Goal: Task Accomplishment & Management: Complete application form

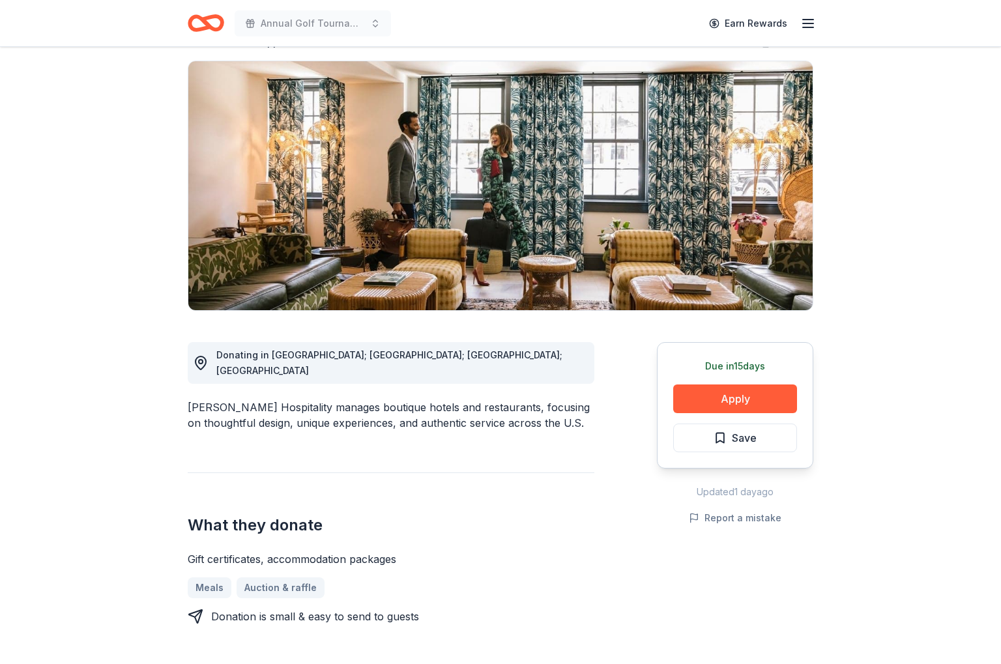
scroll to position [195, 0]
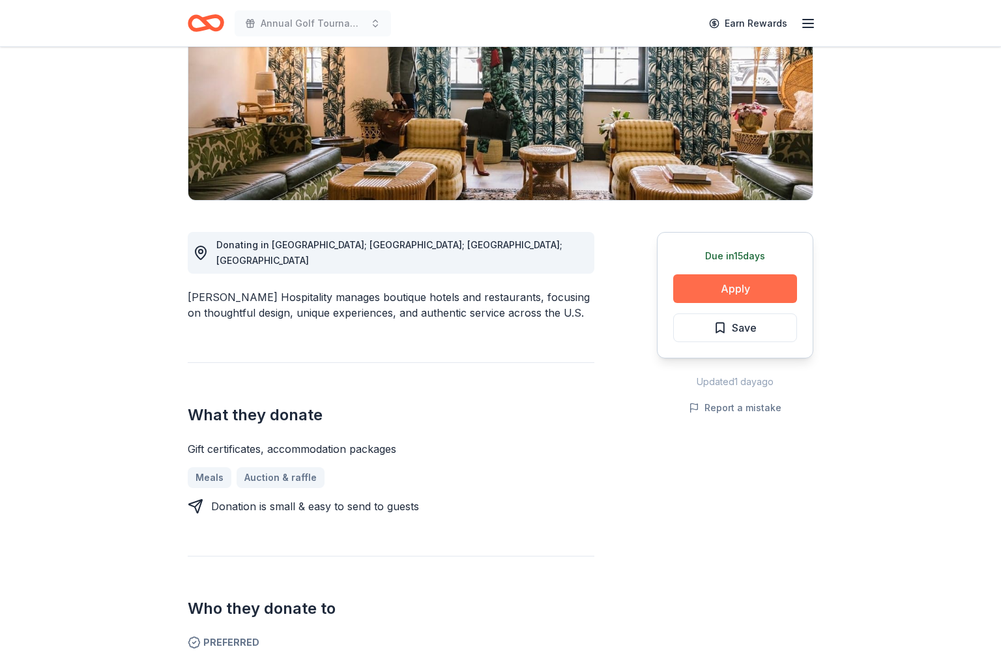
click at [728, 292] on button "Apply" at bounding box center [735, 288] width 124 height 29
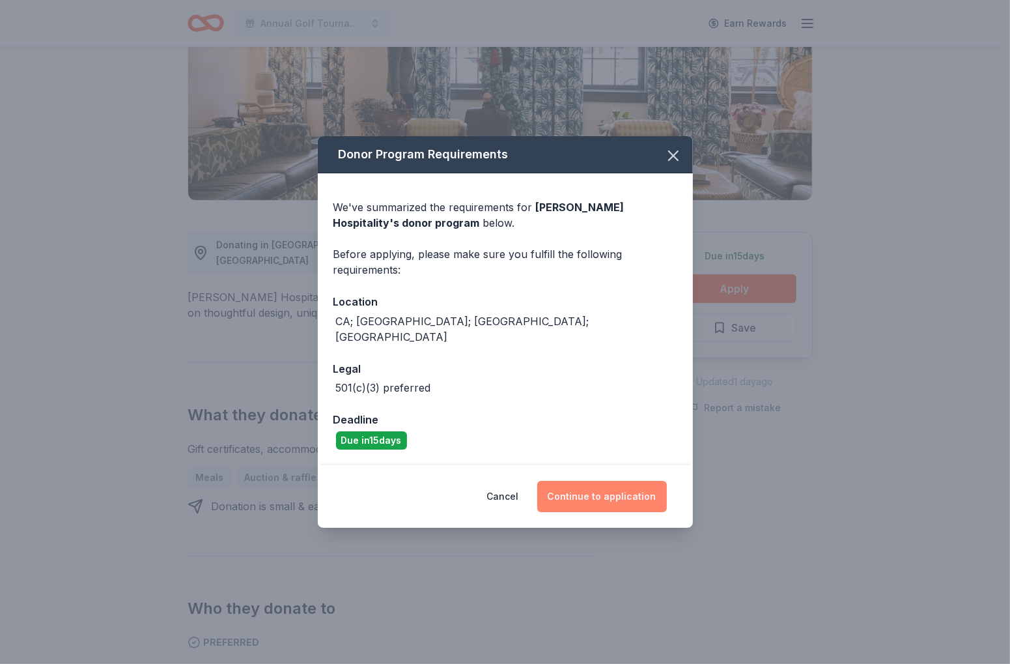
click at [594, 487] on button "Continue to application" at bounding box center [602, 496] width 130 height 31
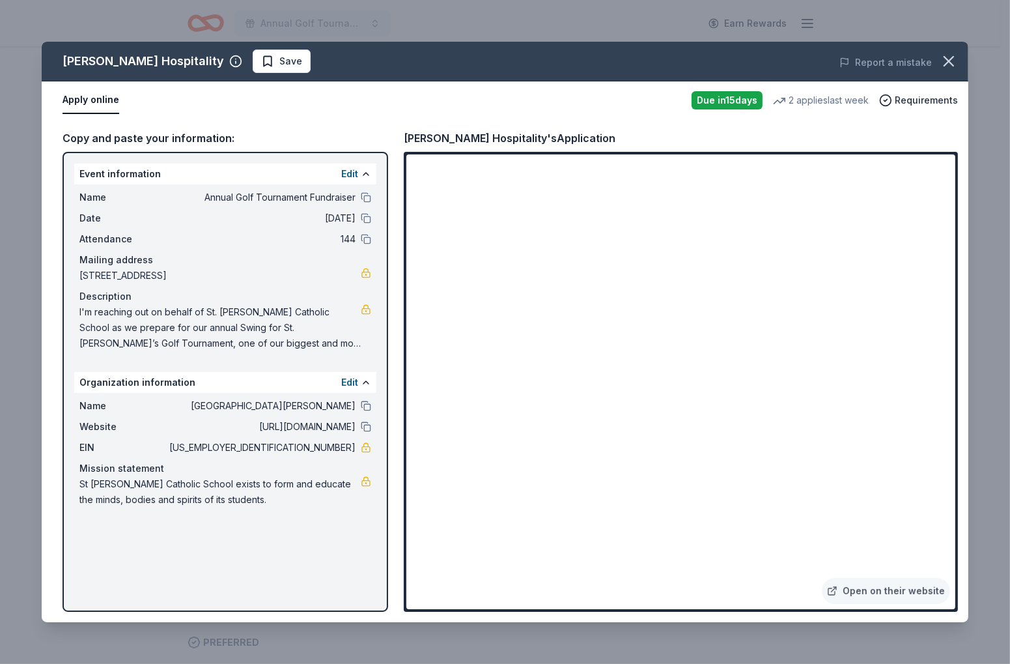
click at [992, 328] on div "Oliver Hospitality Save Report a mistake Apply online Due in 15 days 2 applies …" at bounding box center [505, 332] width 1010 height 664
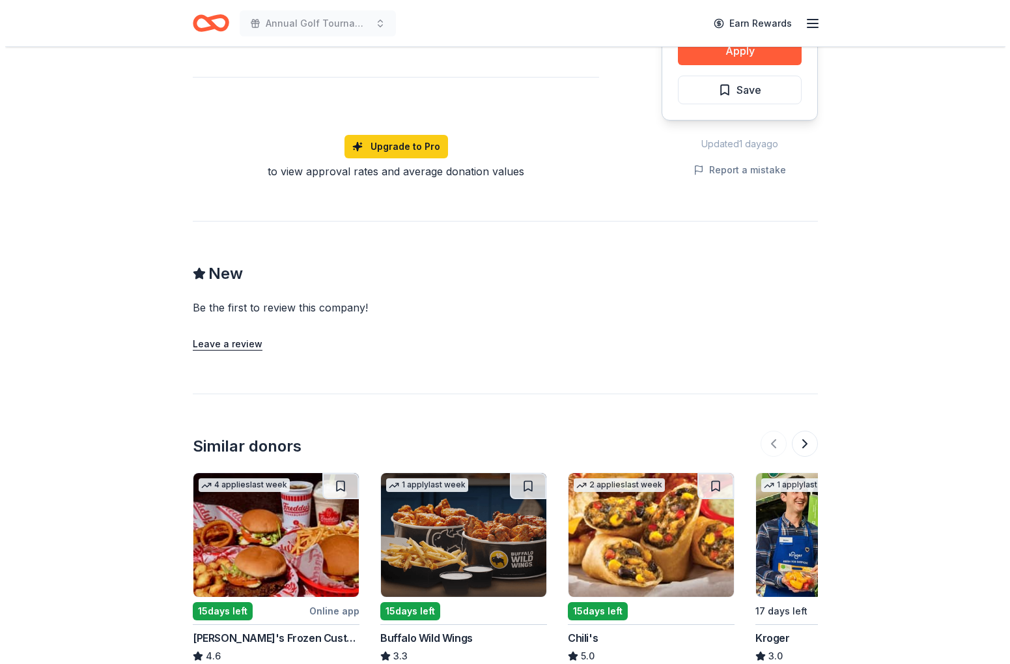
scroll to position [261, 0]
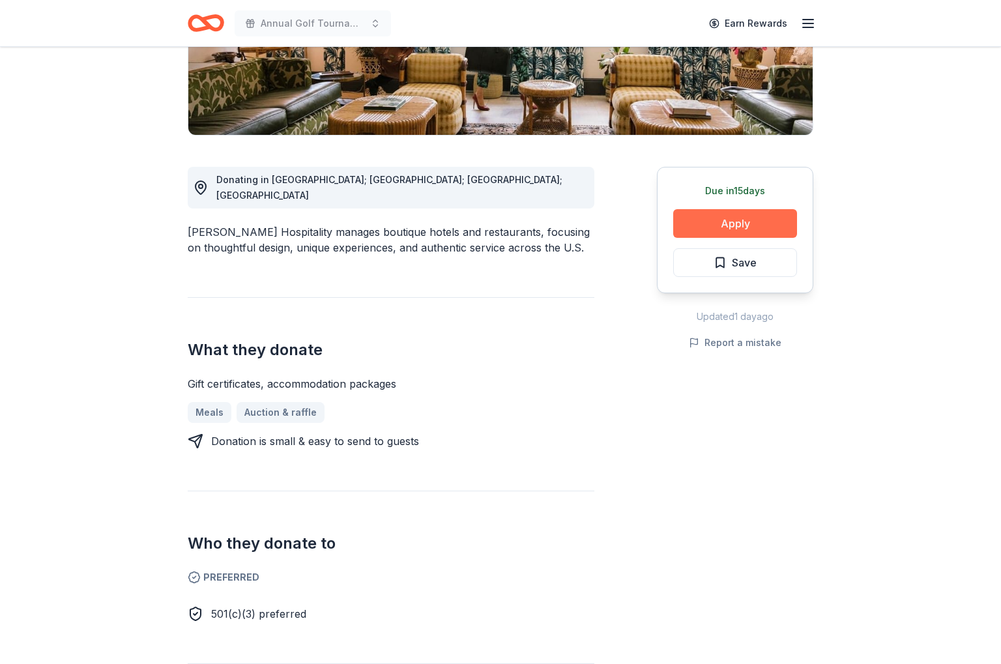
click at [726, 220] on button "Apply" at bounding box center [735, 223] width 124 height 29
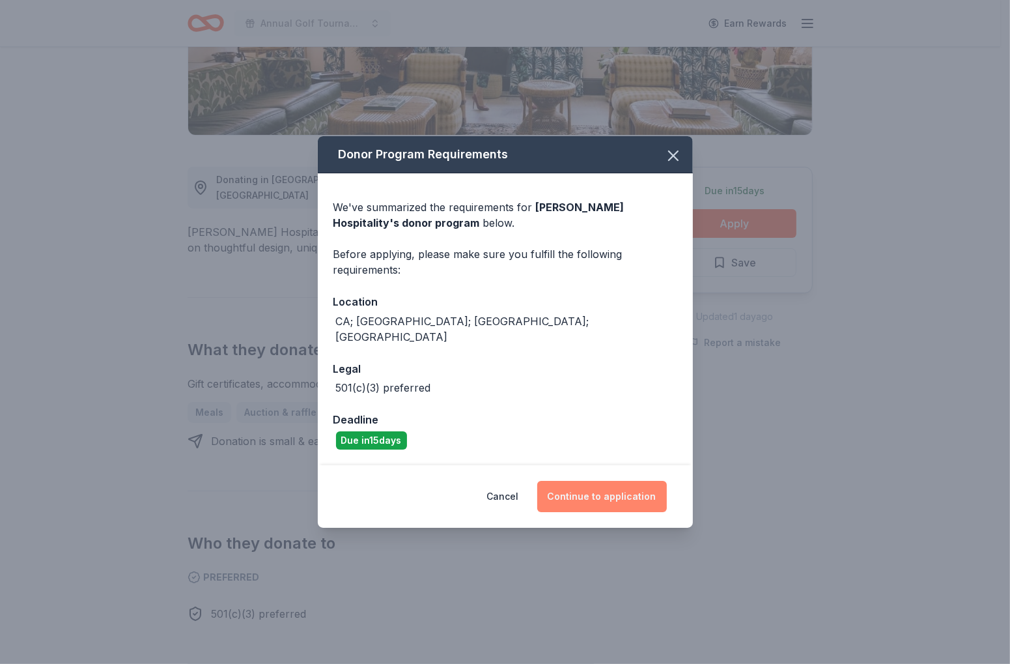
click at [590, 489] on button "Continue to application" at bounding box center [602, 496] width 130 height 31
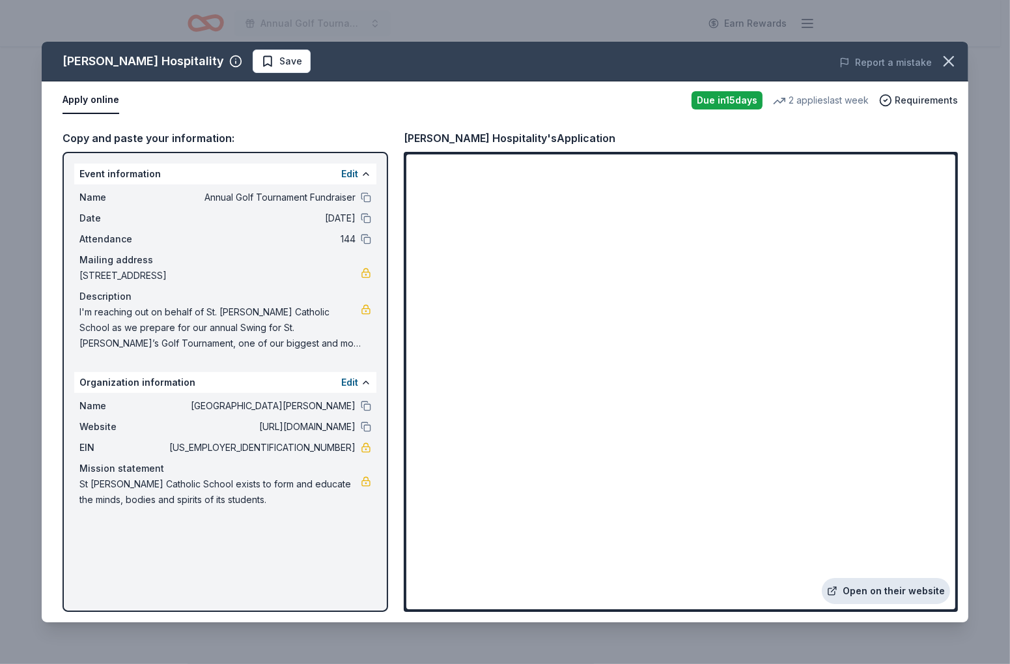
click at [858, 593] on link "Open on their website" at bounding box center [886, 591] width 128 height 26
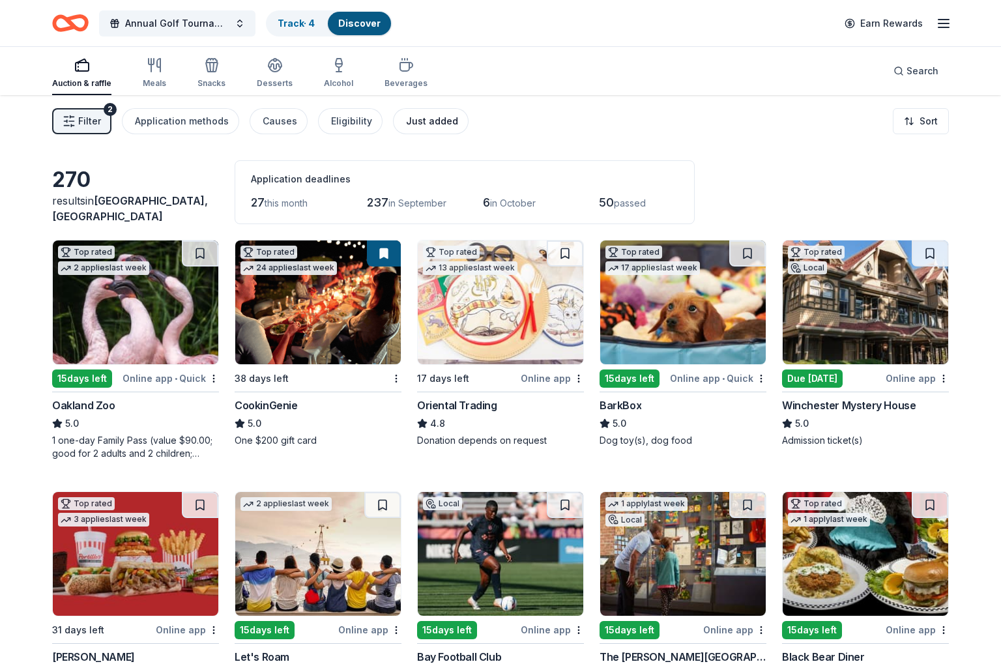
click at [431, 123] on div "Just added" at bounding box center [432, 121] width 52 height 16
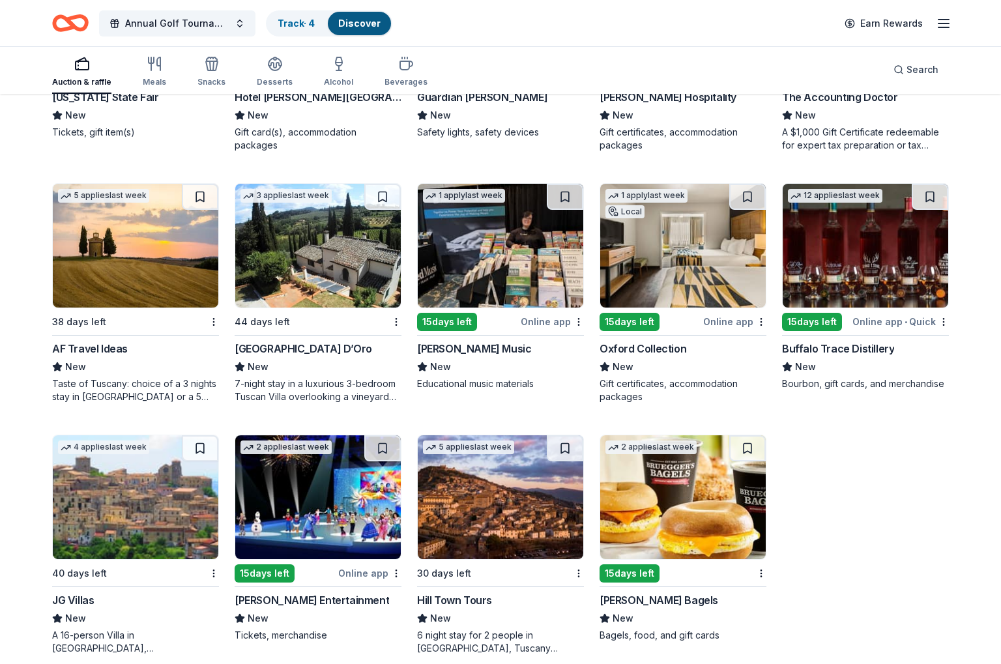
scroll to position [575, 0]
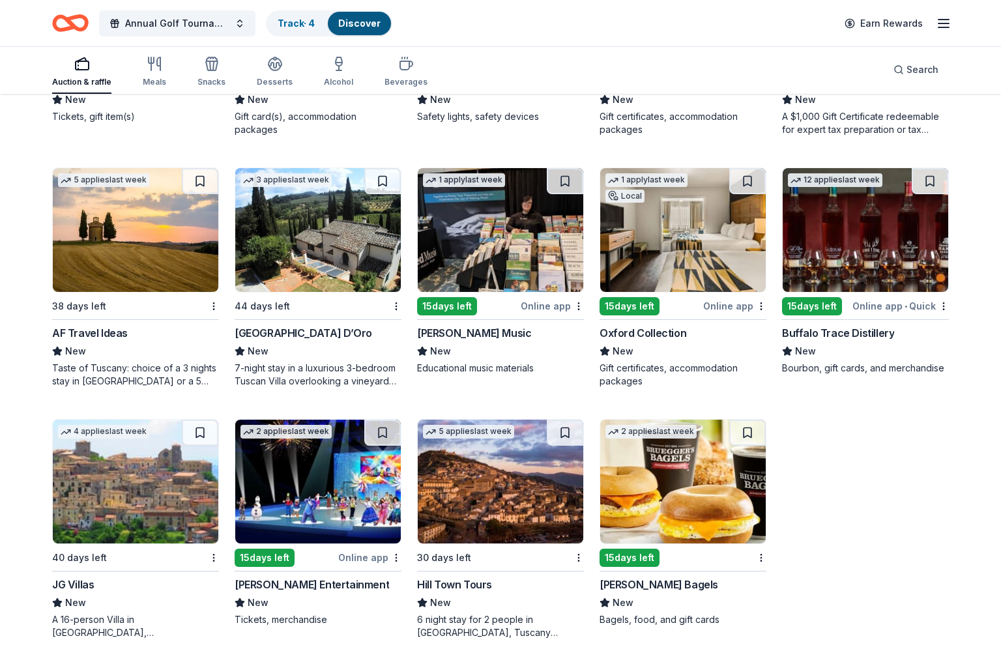
click at [659, 252] on img at bounding box center [682, 230] width 165 height 124
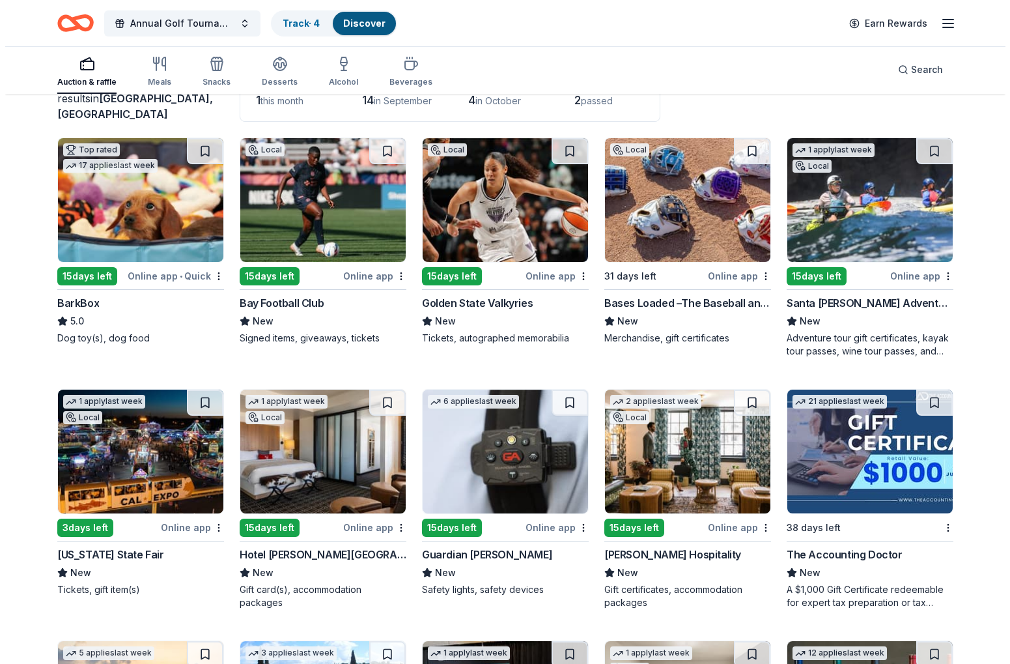
scroll to position [0, 0]
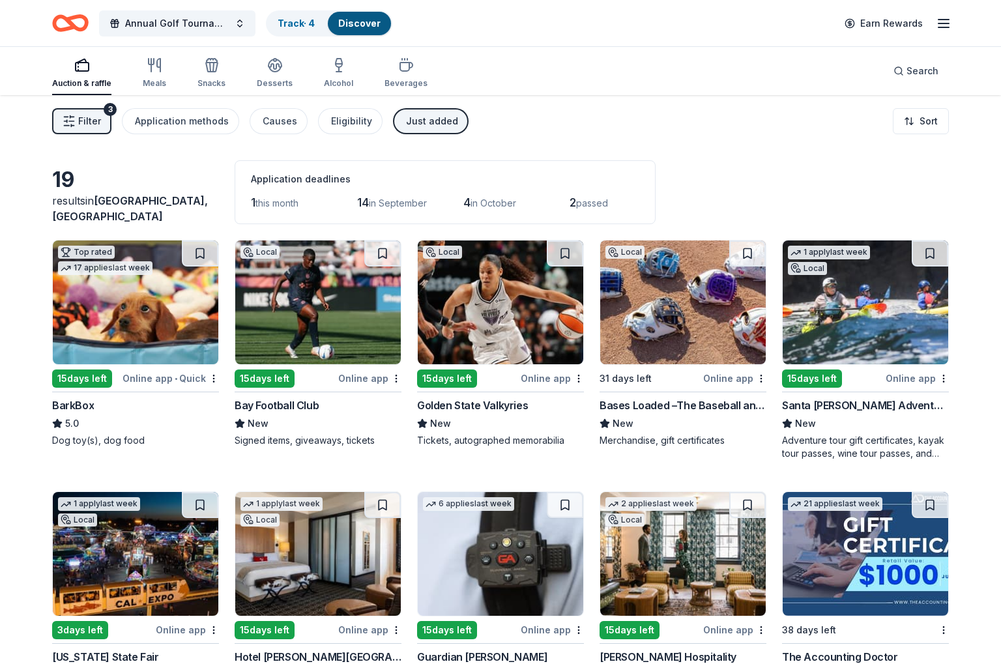
click at [91, 67] on div "button" at bounding box center [81, 65] width 59 height 16
click at [155, 59] on icon "button" at bounding box center [155, 65] width 16 height 16
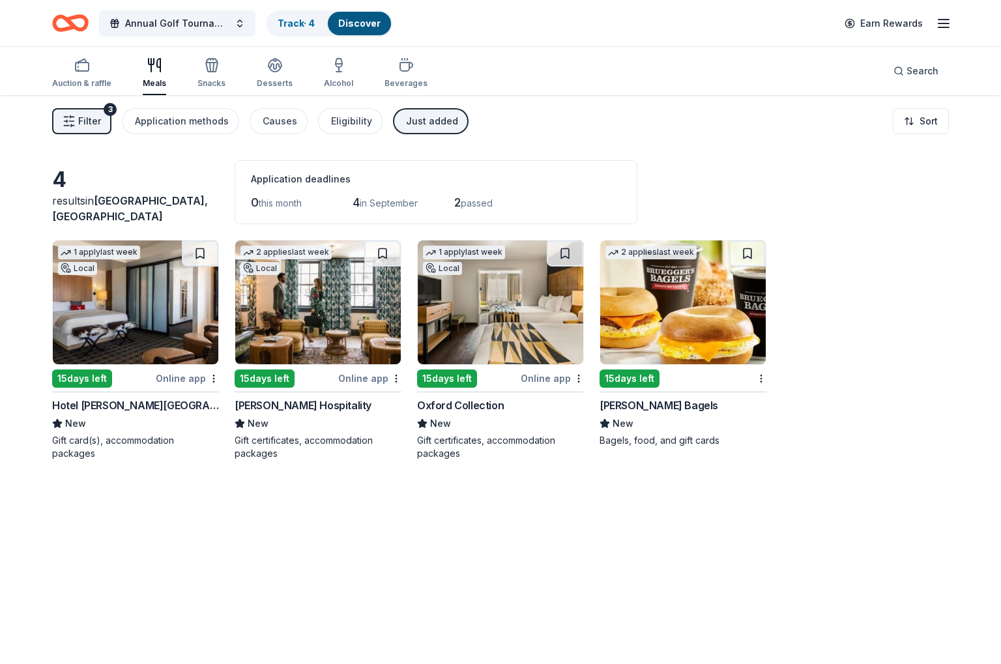
click at [226, 66] on div "Auction & raffle Meals Snacks Desserts Alcohol Beverages" at bounding box center [239, 73] width 375 height 43
click at [208, 66] on icon "button" at bounding box center [212, 65] width 16 height 16
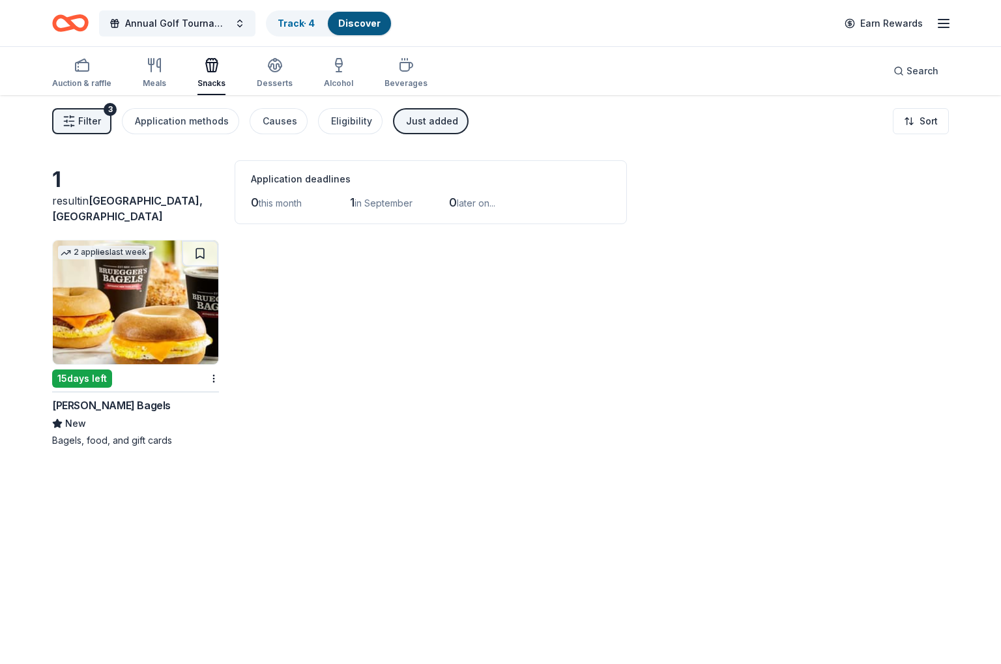
click at [85, 121] on span "Filter" at bounding box center [89, 121] width 23 height 16
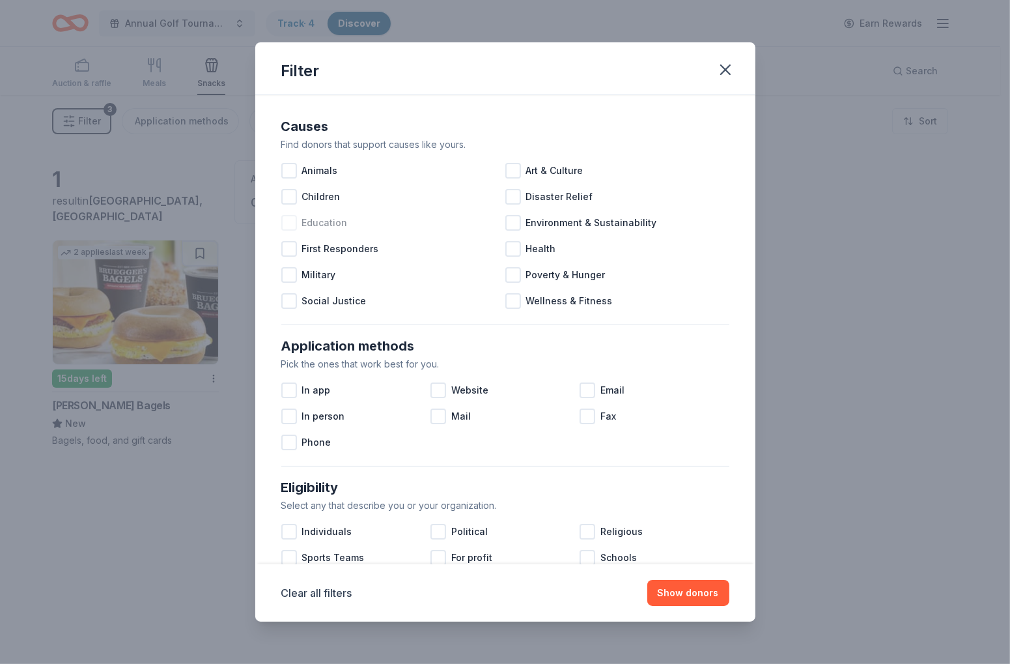
click at [290, 222] on div at bounding box center [289, 223] width 16 height 16
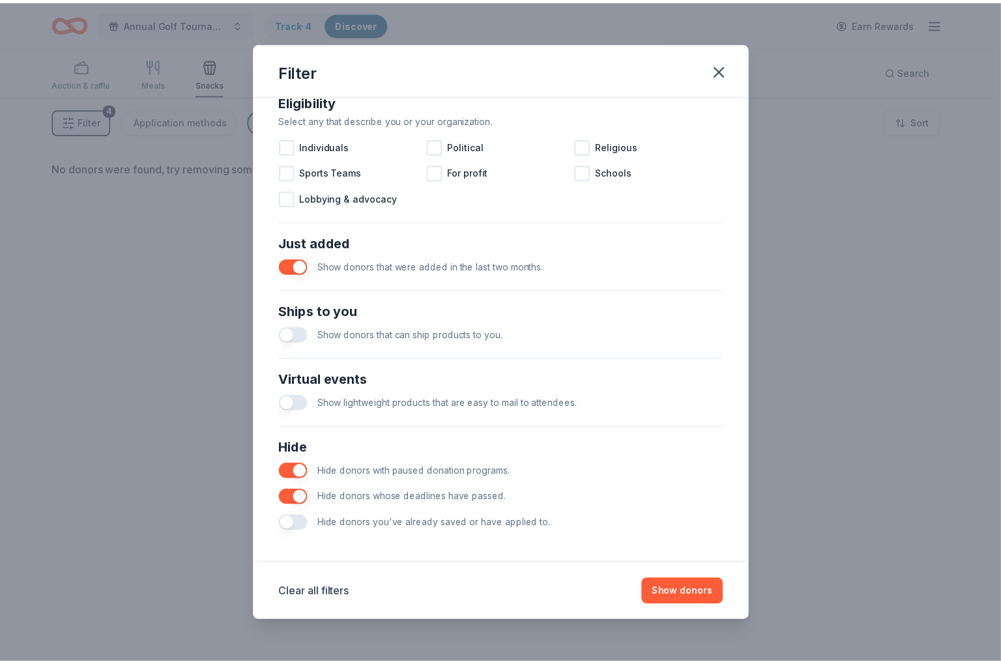
scroll to position [388, 0]
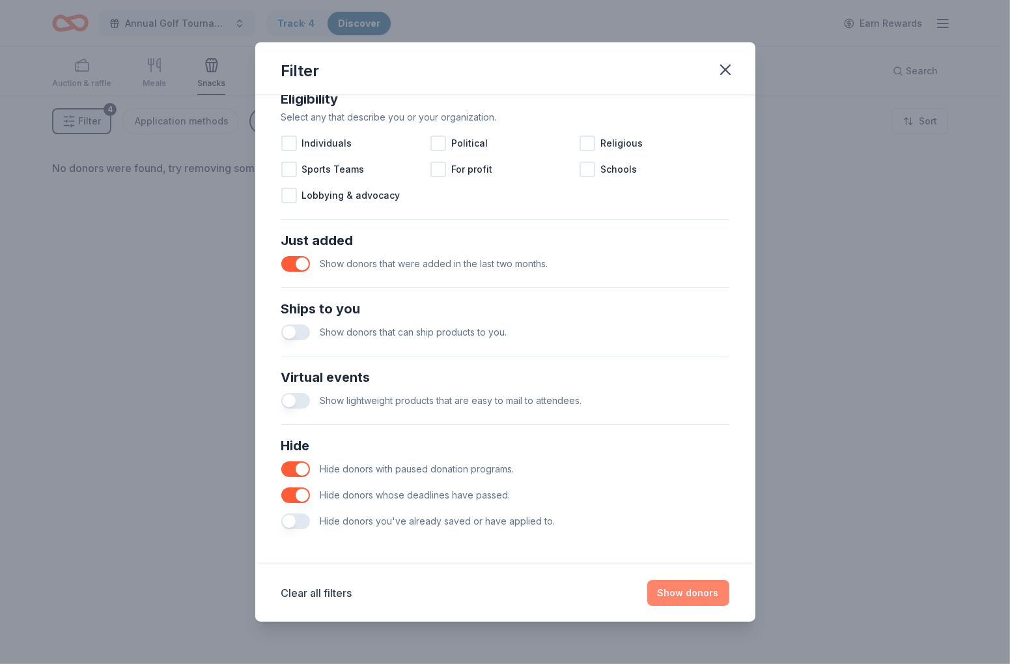
click at [694, 597] on button "Show donors" at bounding box center [689, 593] width 82 height 26
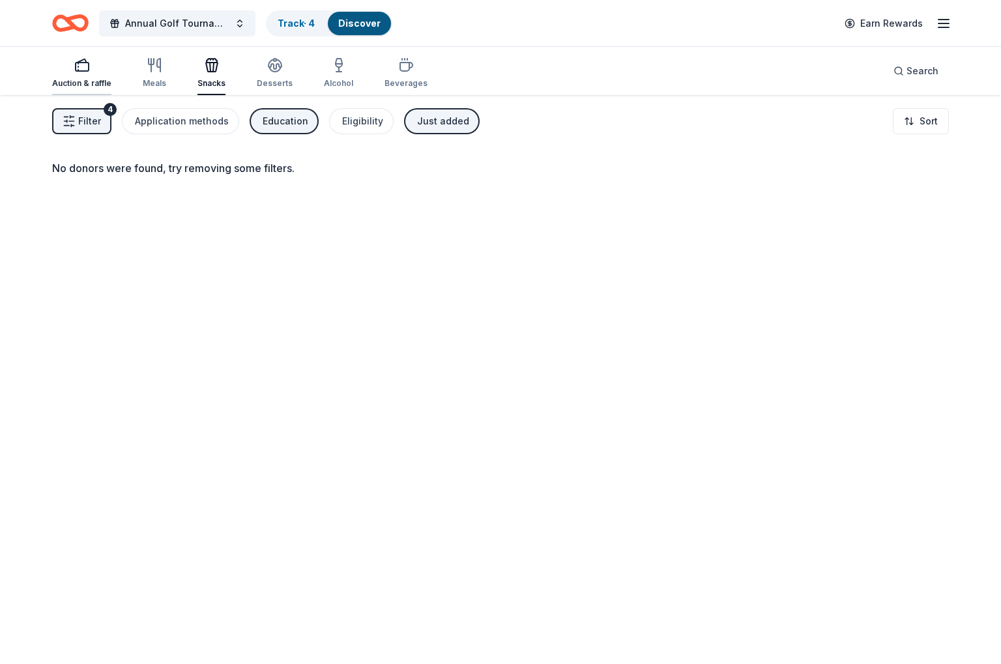
click at [84, 74] on div "Auction & raffle" at bounding box center [81, 72] width 59 height 31
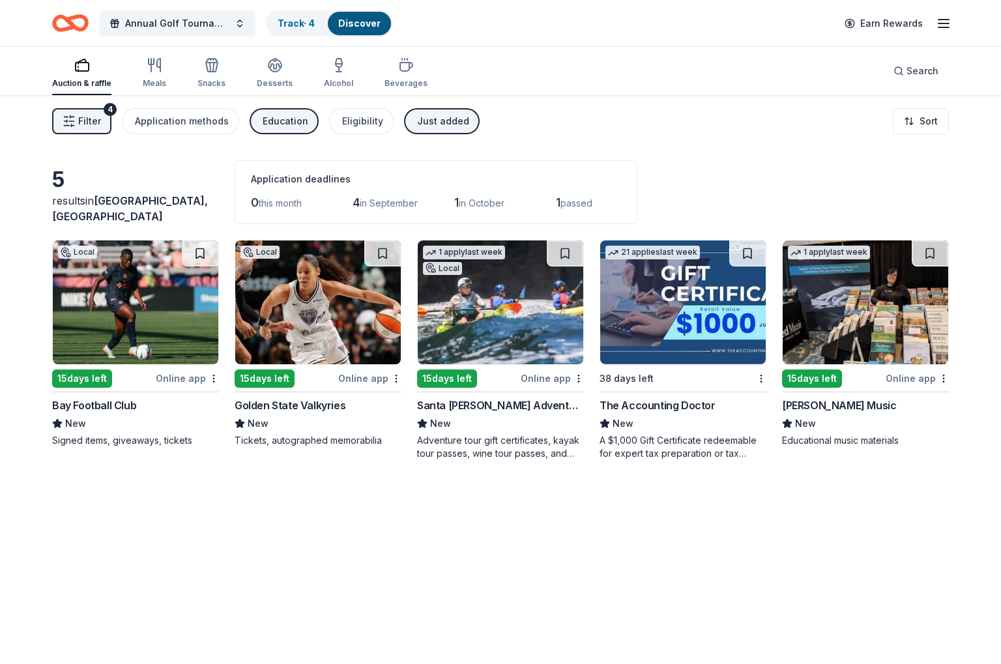
click at [417, 122] on div "Just added" at bounding box center [443, 121] width 52 height 16
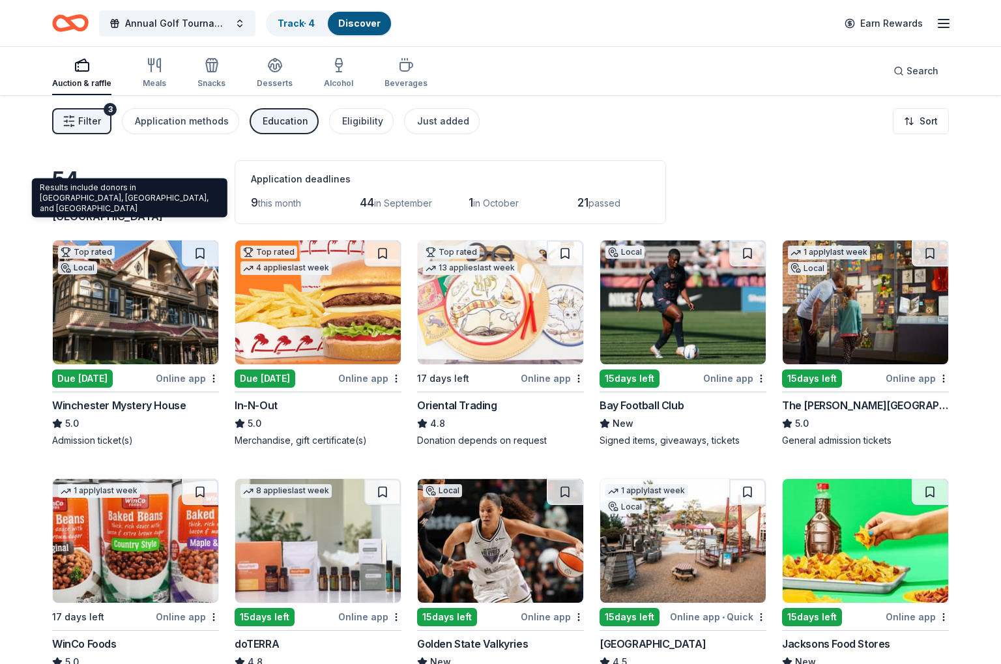
click at [142, 192] on div "Results include donors in San Mateo, Baywood Park, and Highlands Results includ…" at bounding box center [129, 198] width 195 height 39
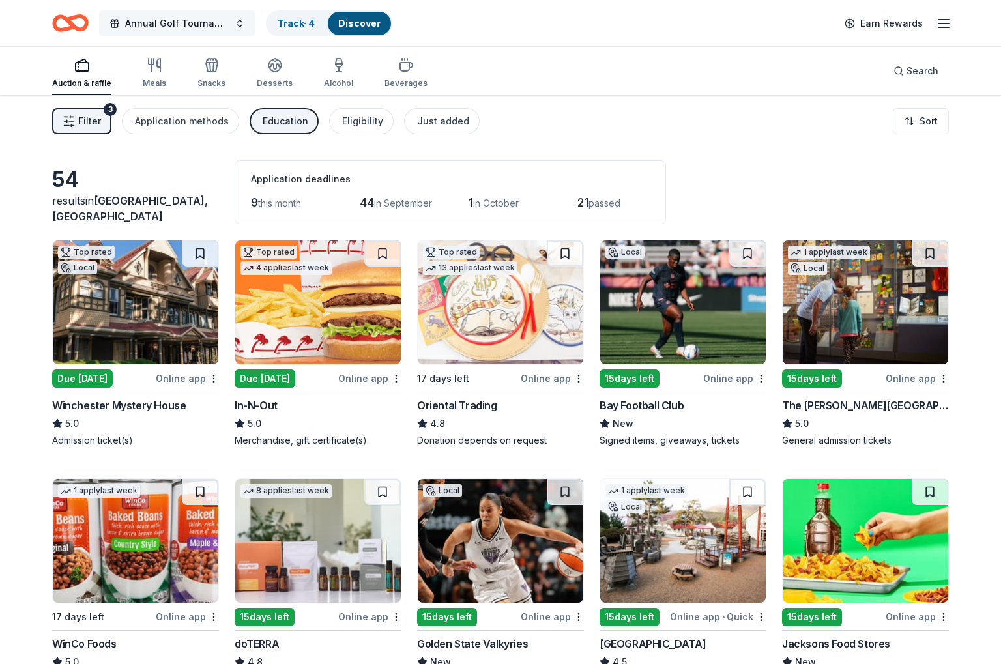
click at [186, 20] on span "Annual Golf Tournament Fundraiser" at bounding box center [177, 24] width 104 height 16
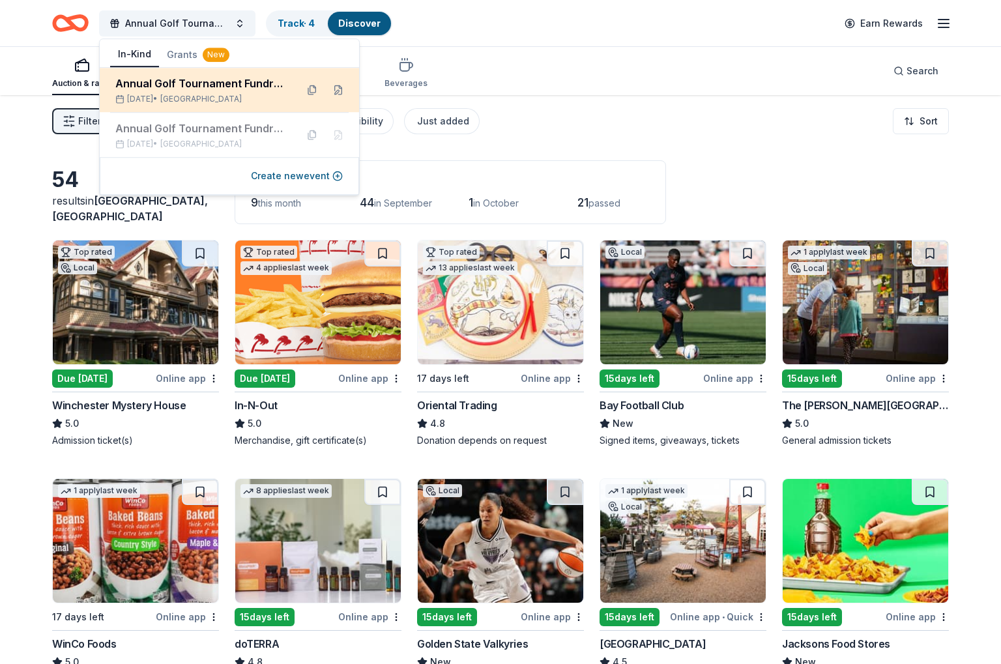
click at [258, 96] on div "Oct 10, 2025 • SF Bay Area" at bounding box center [200, 99] width 171 height 10
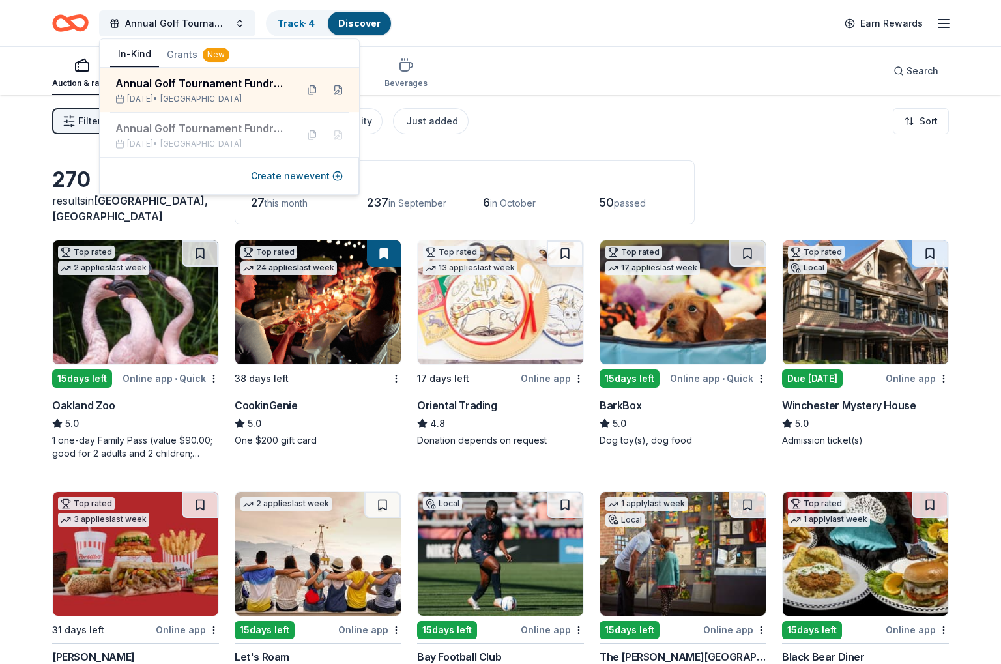
click at [585, 124] on div "Filter 2 Application methods Causes Eligibility Just added Sort" at bounding box center [500, 121] width 1001 height 52
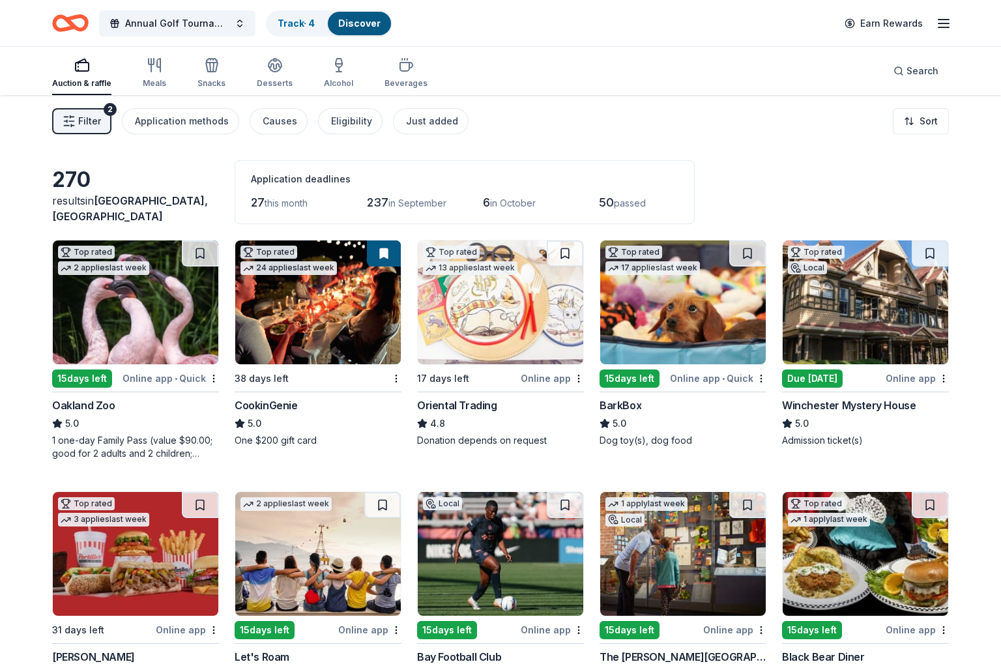
click at [345, 23] on link "Discover" at bounding box center [359, 23] width 42 height 11
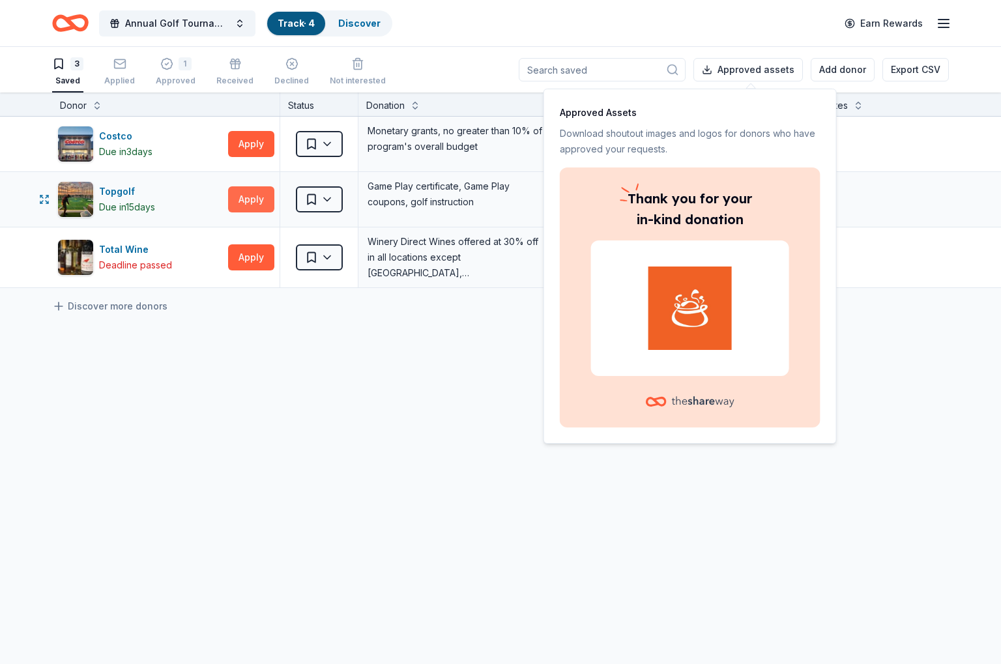
click at [255, 194] on button "Apply" at bounding box center [251, 199] width 46 height 26
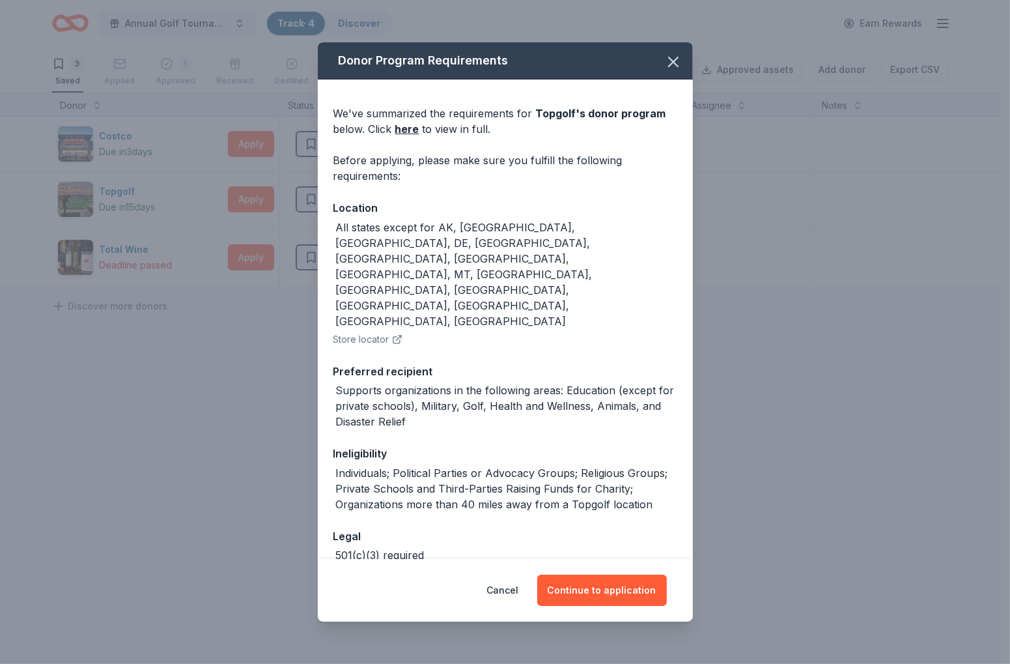
click at [195, 324] on div "Donor Program Requirements We've summarized the requirements for Topgolf 's don…" at bounding box center [505, 332] width 1010 height 664
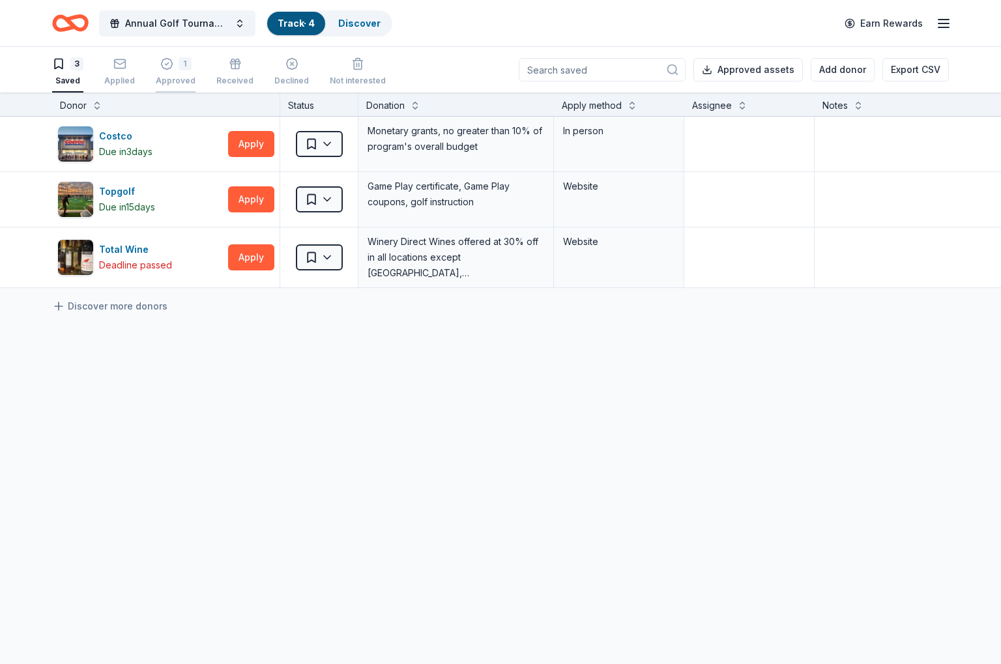
click at [188, 70] on div "1 Approved" at bounding box center [176, 71] width 40 height 29
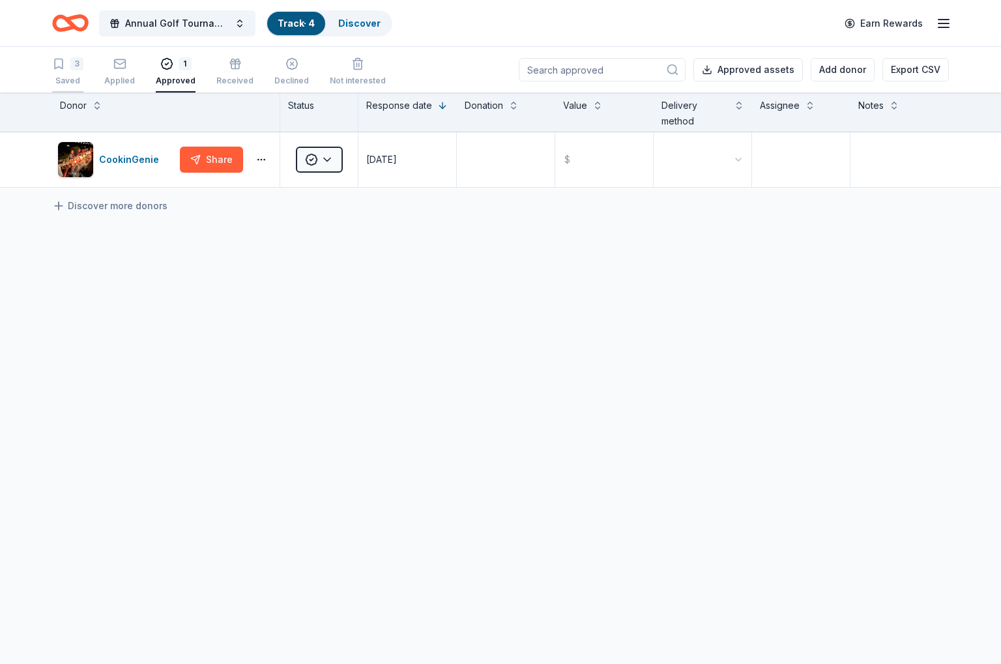
click at [76, 76] on div "Saved" at bounding box center [67, 81] width 31 height 10
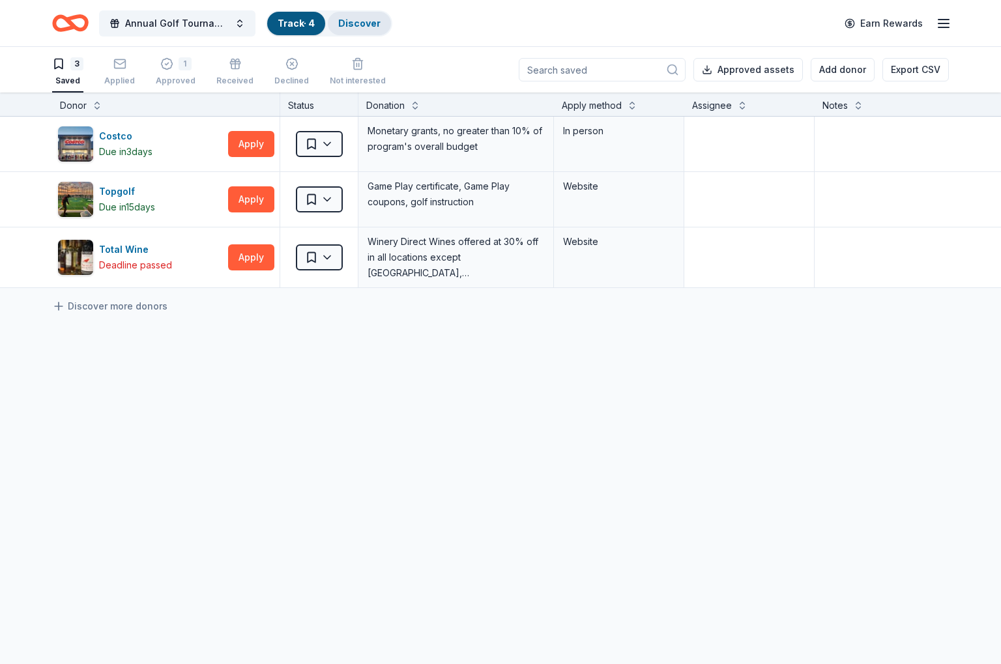
click at [365, 27] on link "Discover" at bounding box center [359, 23] width 42 height 11
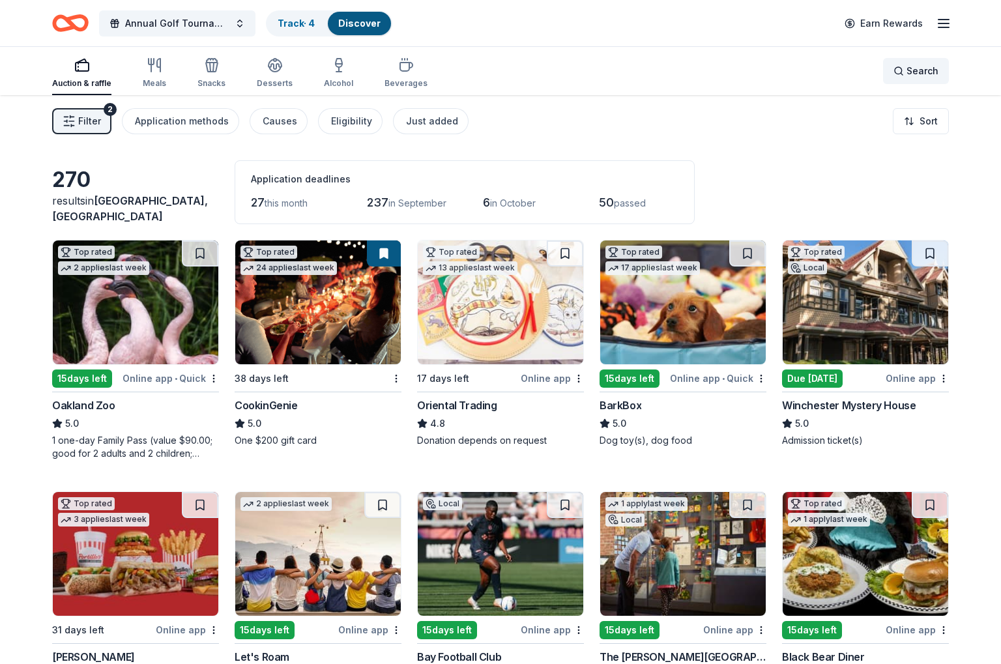
click at [915, 74] on span "Search" at bounding box center [922, 71] width 32 height 16
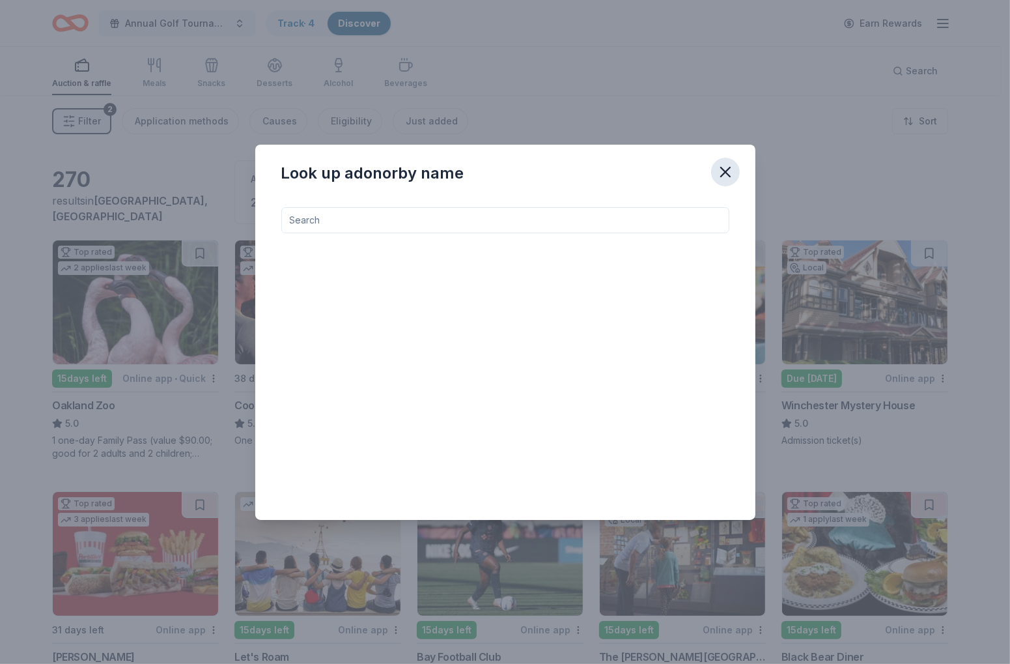
click at [719, 169] on icon "button" at bounding box center [726, 172] width 18 height 18
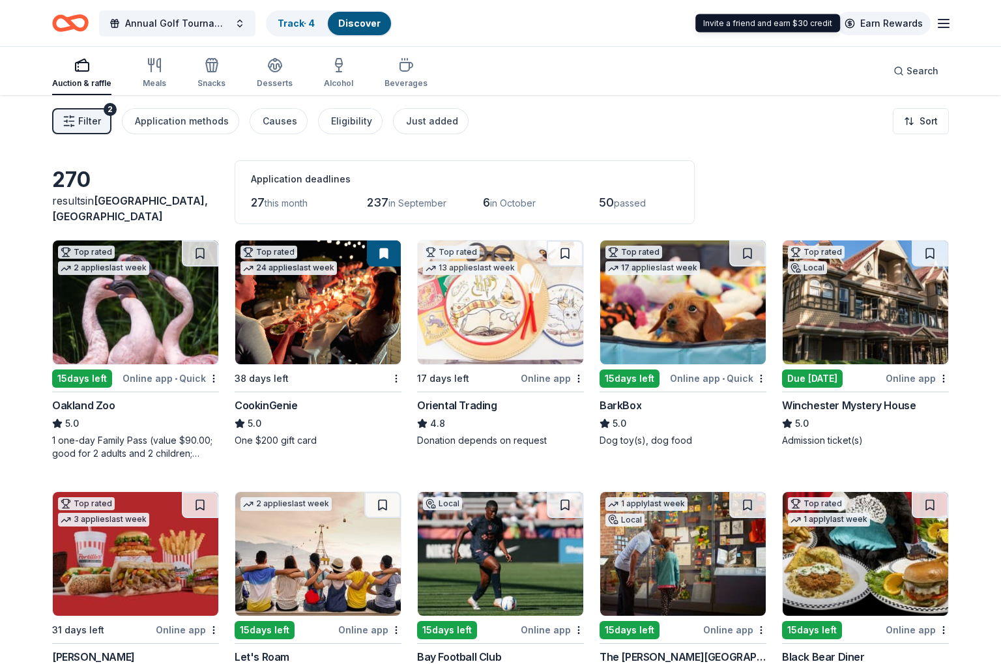
click at [917, 20] on link "Earn Rewards" at bounding box center [884, 23] width 94 height 23
click at [945, 25] on icon "button" at bounding box center [944, 24] width 16 height 16
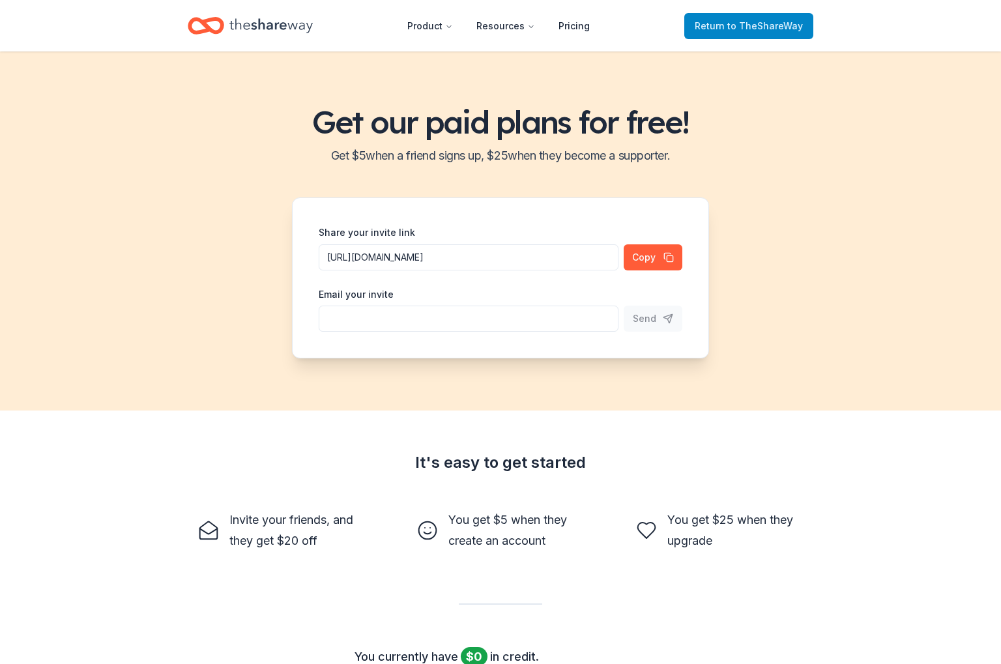
click at [726, 27] on span "Return to TheShareWay" at bounding box center [748, 26] width 108 height 16
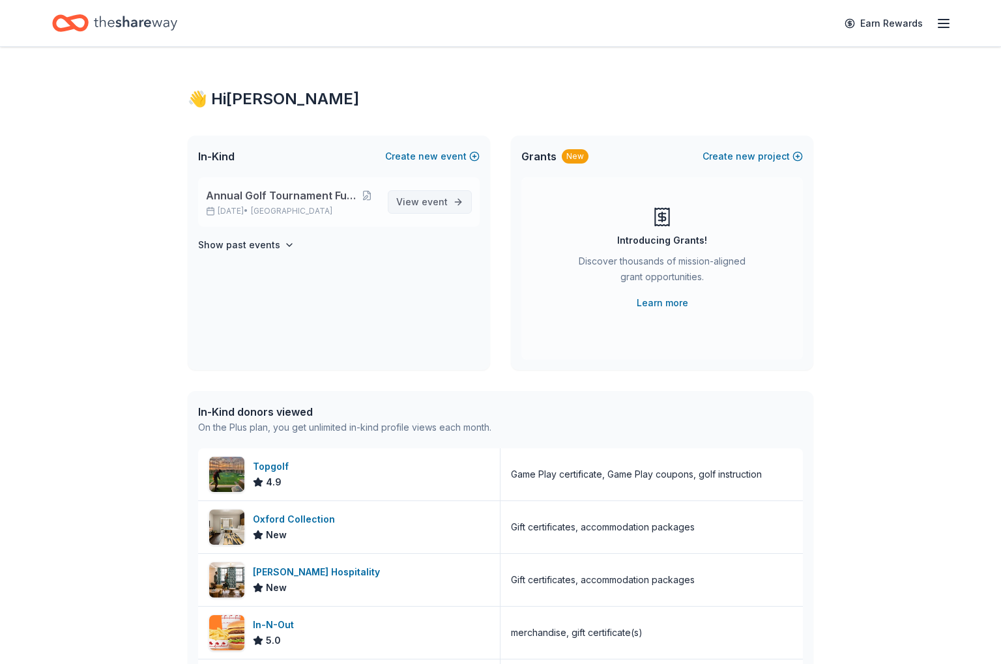
click at [423, 208] on span "View event" at bounding box center [421, 202] width 51 height 16
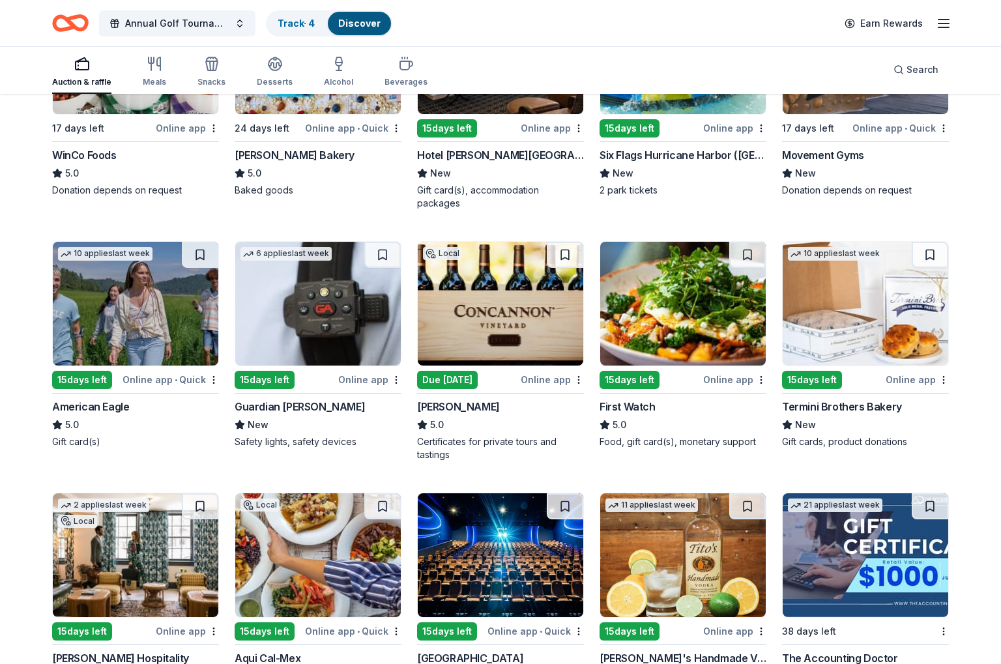
scroll to position [1566, 0]
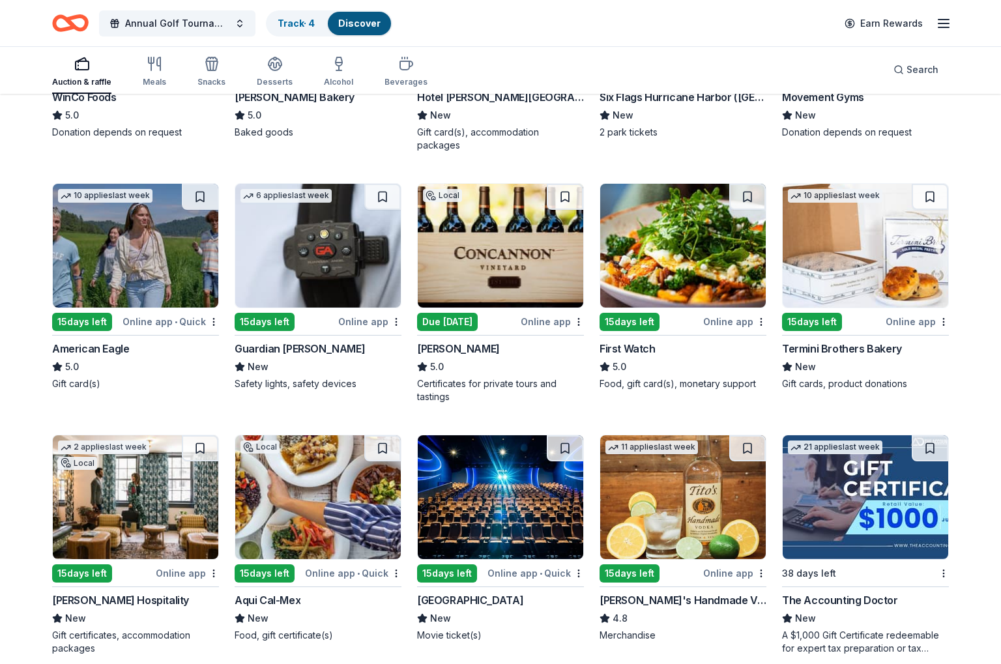
click at [474, 268] on img at bounding box center [500, 246] width 165 height 124
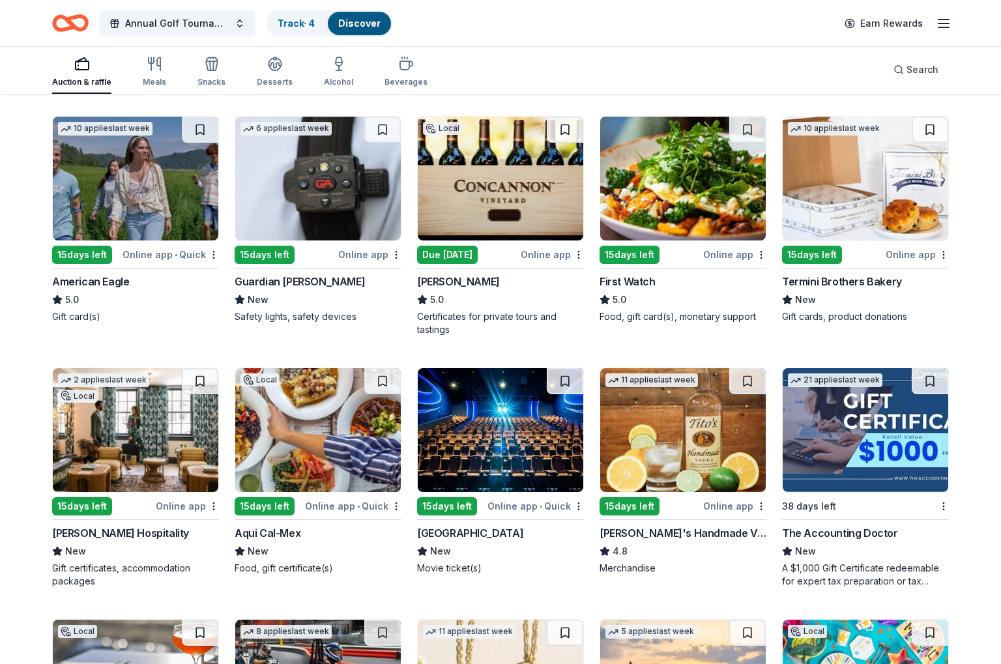
scroll to position [1696, 0]
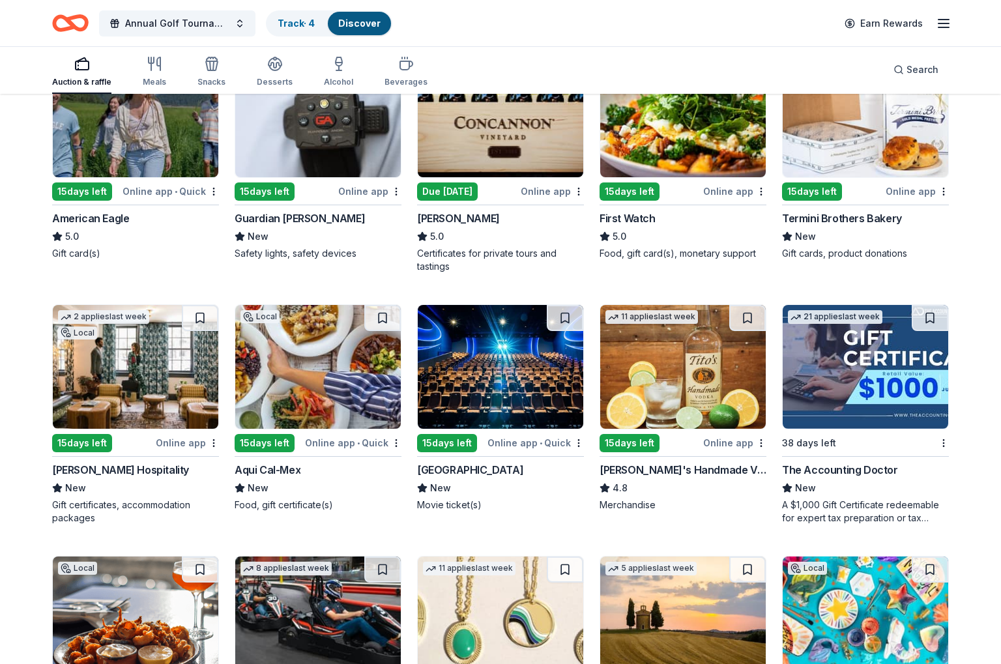
click at [641, 377] on img at bounding box center [682, 367] width 165 height 124
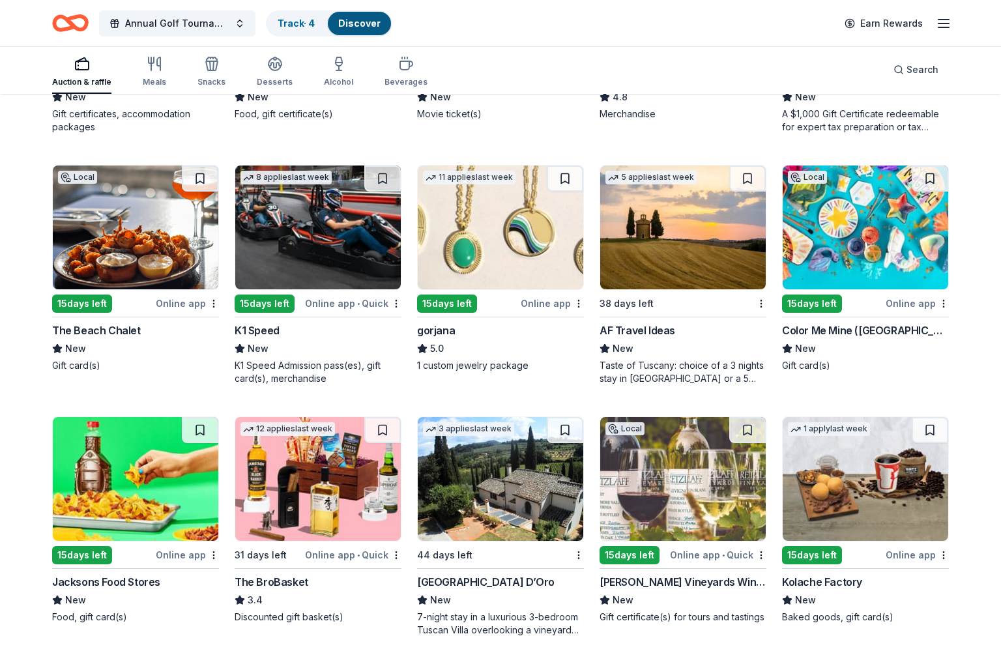
scroll to position [2152, 0]
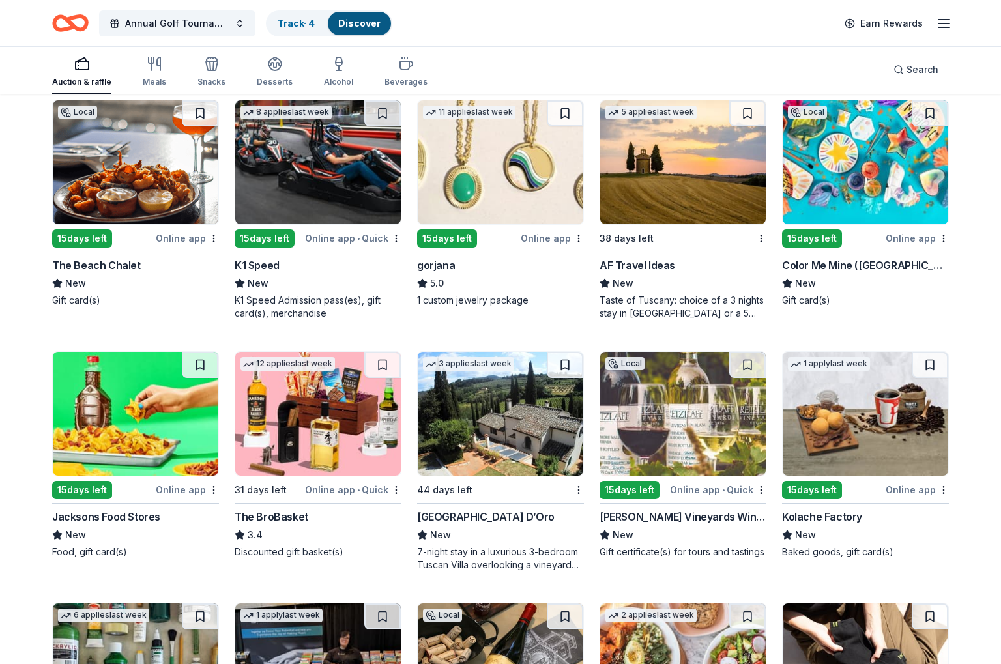
click at [706, 435] on img at bounding box center [682, 414] width 165 height 124
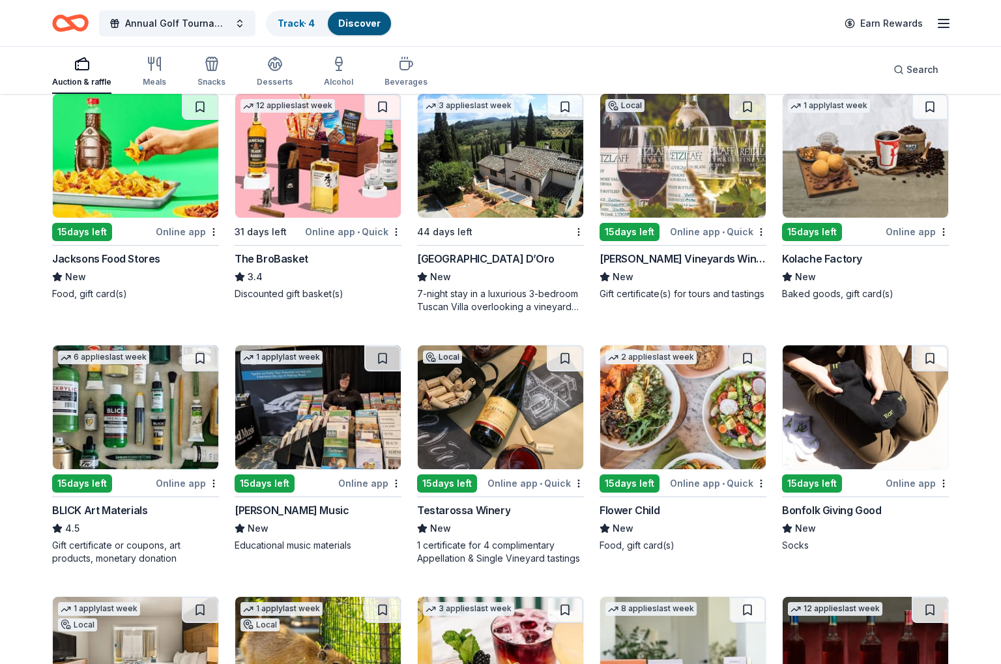
scroll to position [2478, 0]
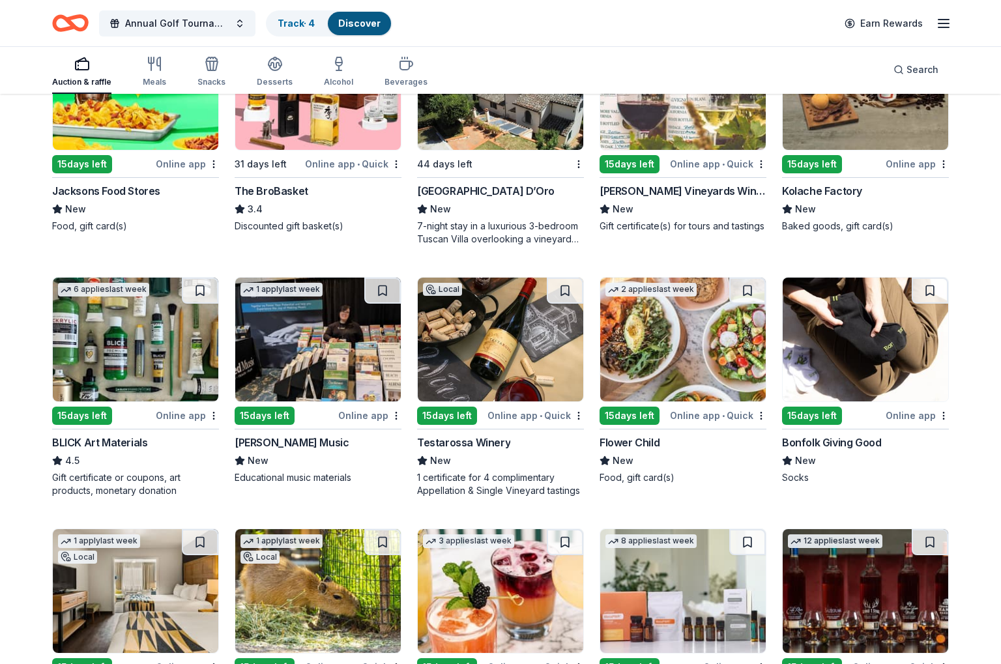
click at [468, 379] on img at bounding box center [500, 340] width 165 height 124
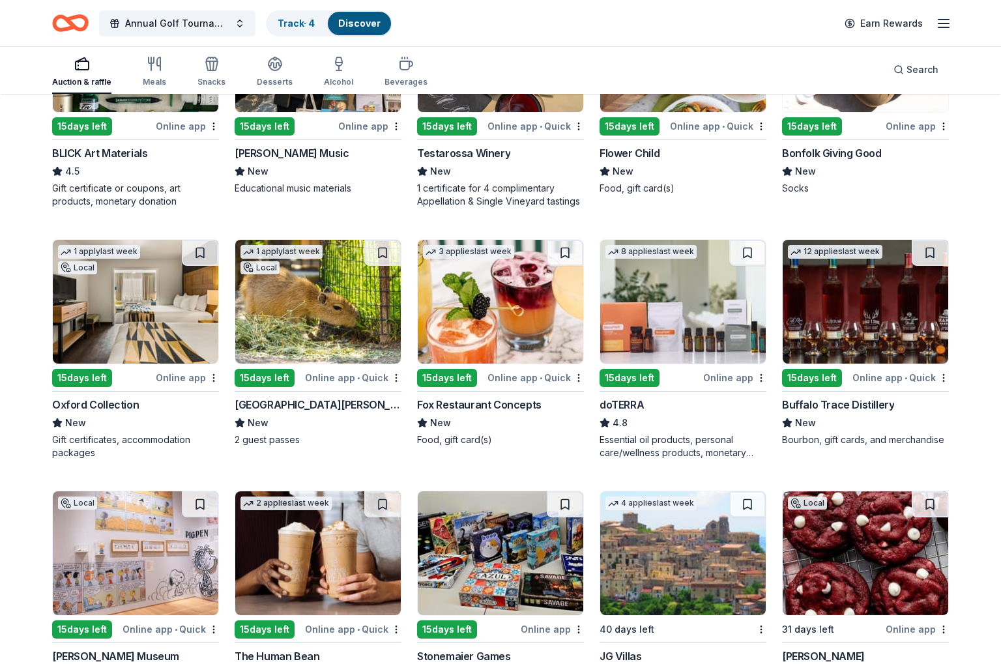
scroll to position [2803, 0]
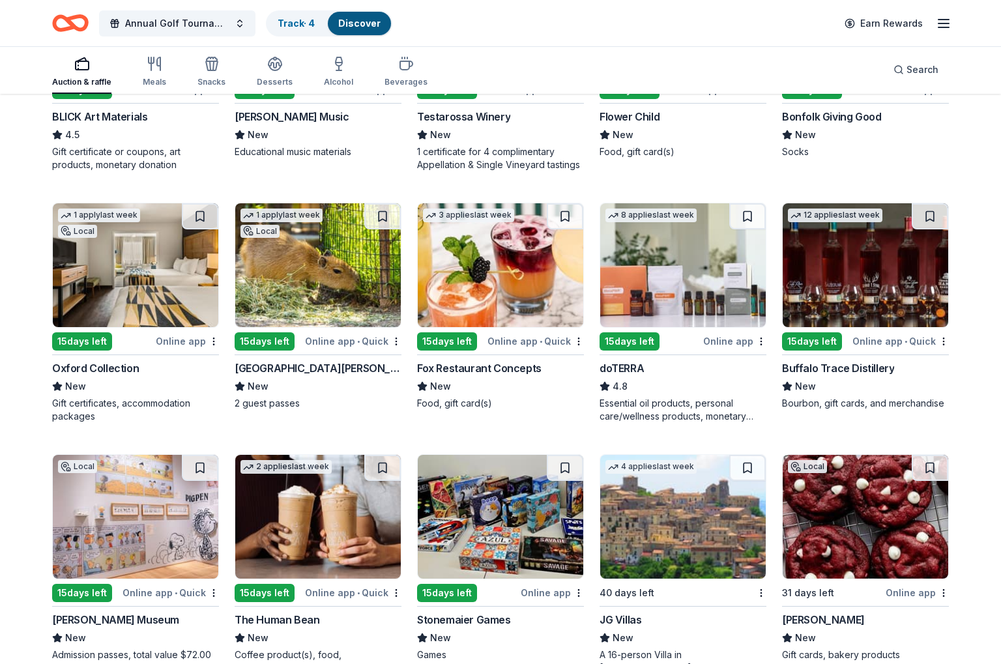
click at [816, 304] on img at bounding box center [864, 265] width 165 height 124
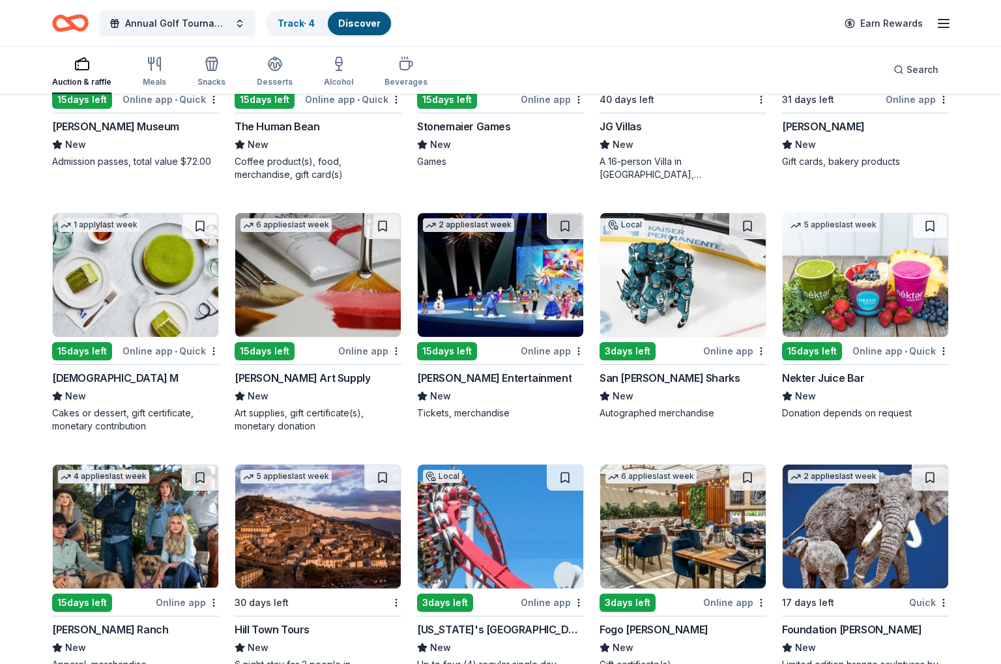
scroll to position [3362, 0]
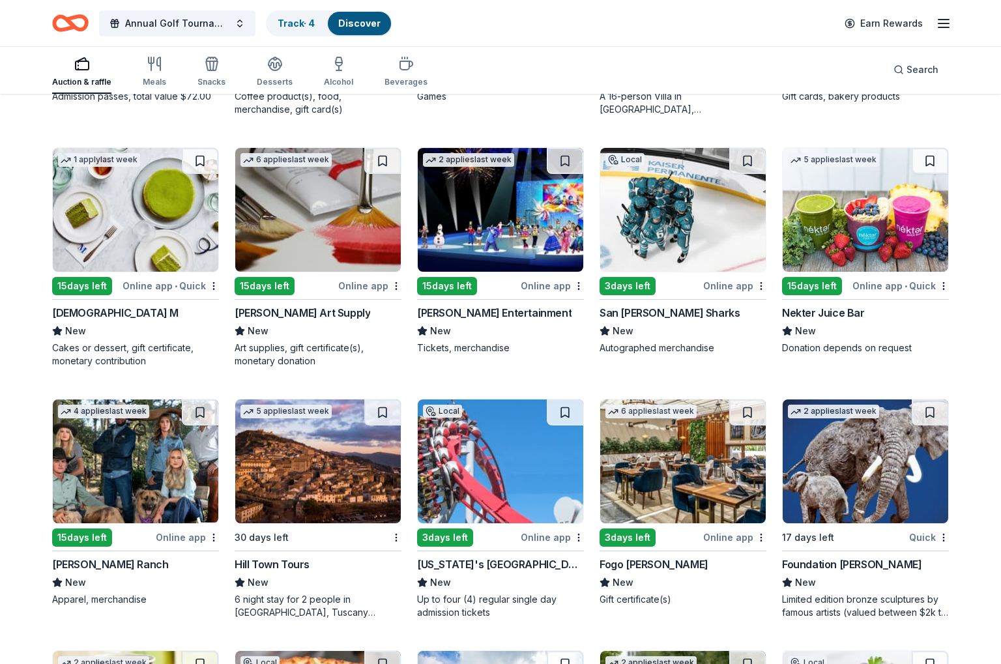
click at [819, 219] on img at bounding box center [864, 210] width 165 height 124
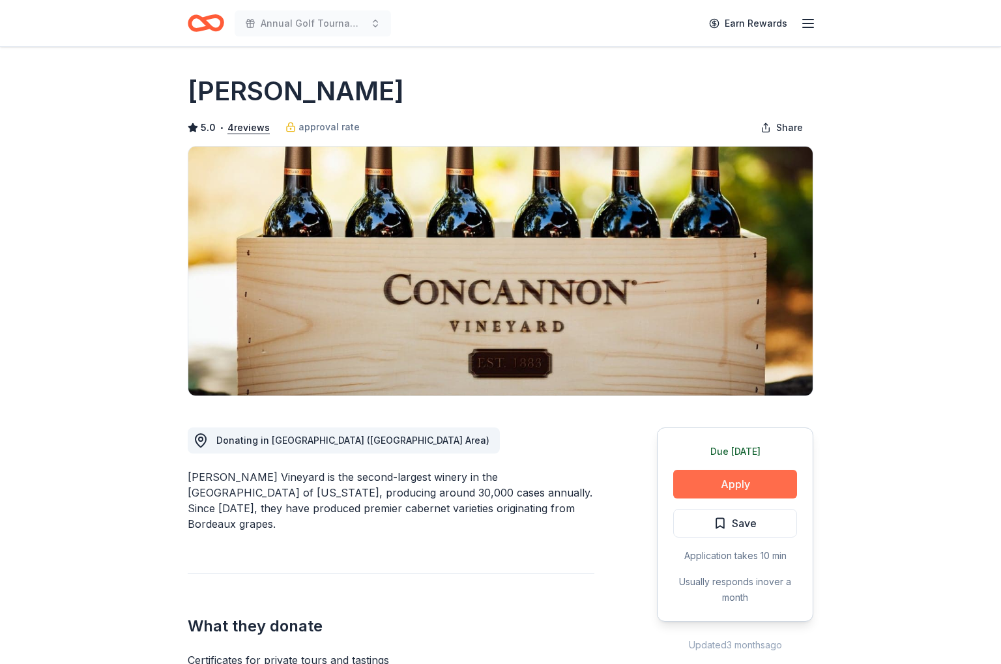
click at [702, 484] on button "Apply" at bounding box center [735, 484] width 124 height 29
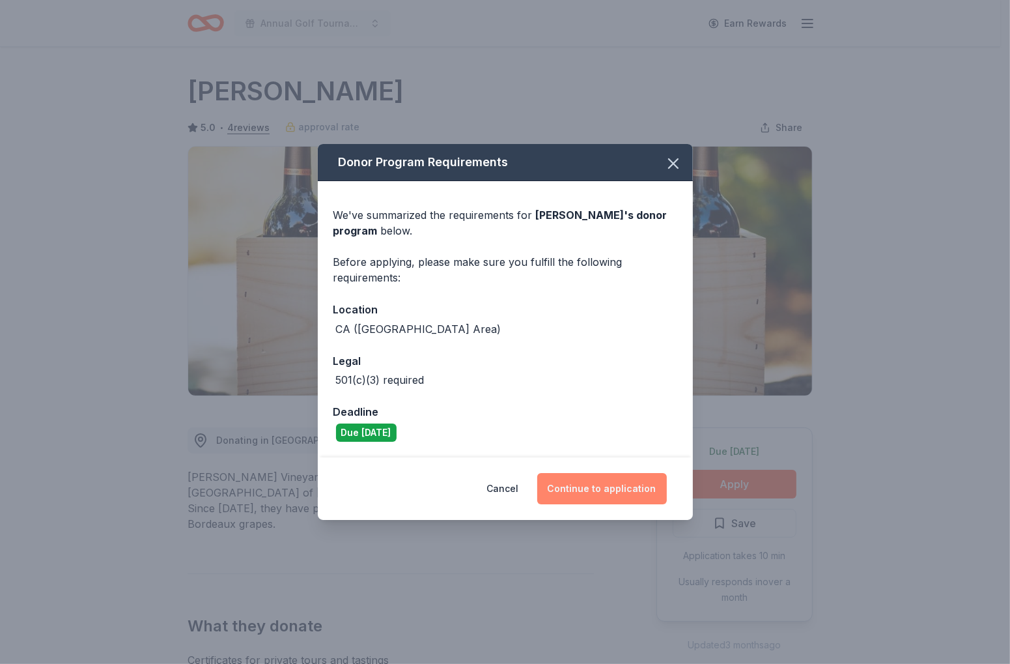
click at [575, 489] on button "Continue to application" at bounding box center [602, 488] width 130 height 31
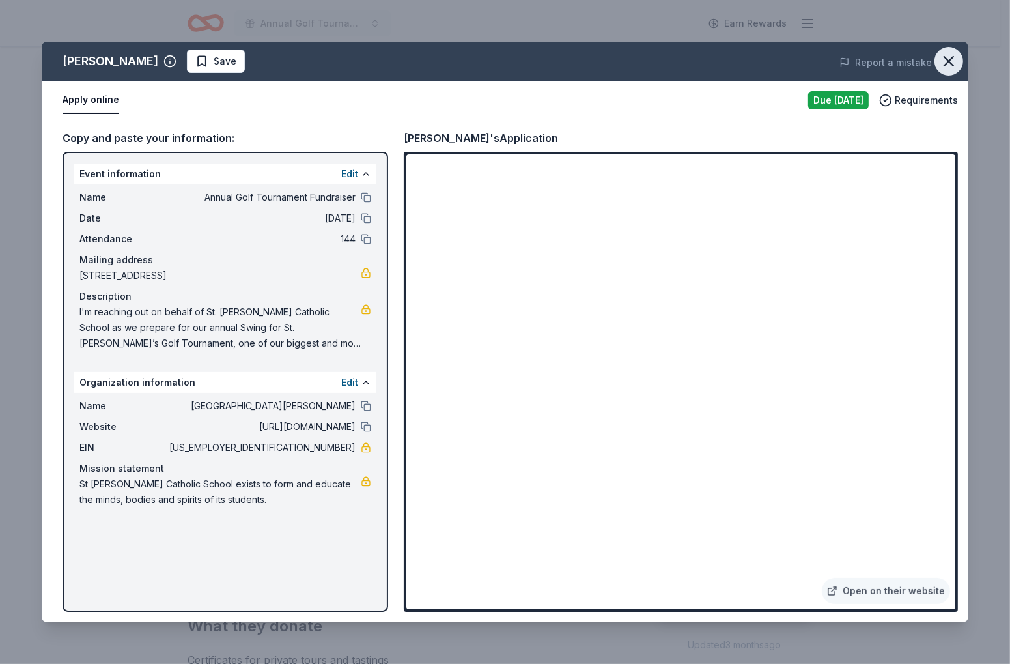
click at [943, 60] on icon "button" at bounding box center [949, 61] width 18 height 18
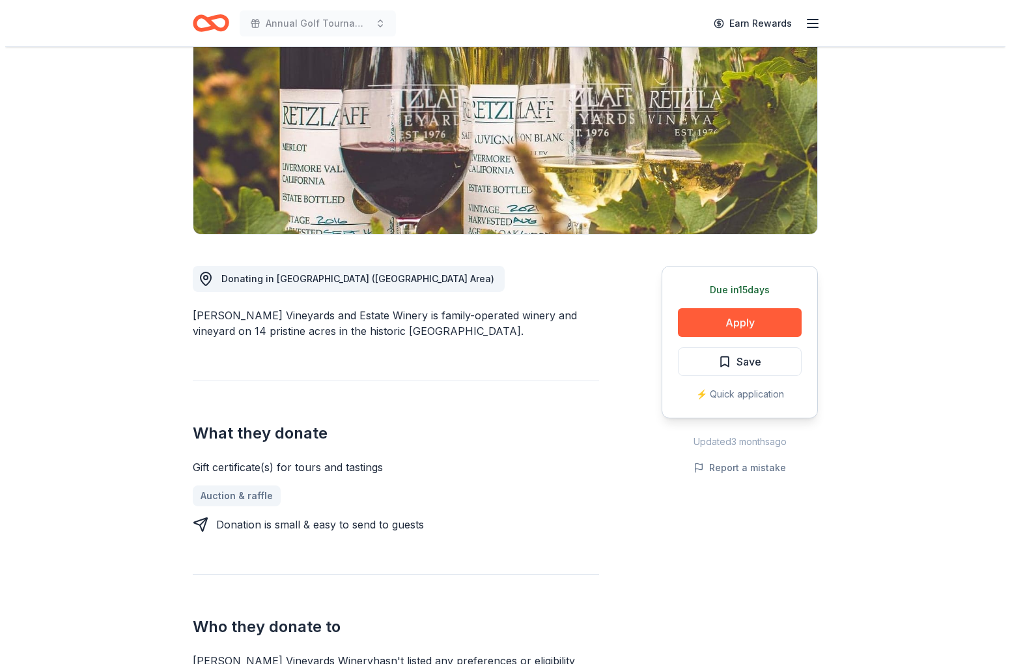
scroll to position [65, 0]
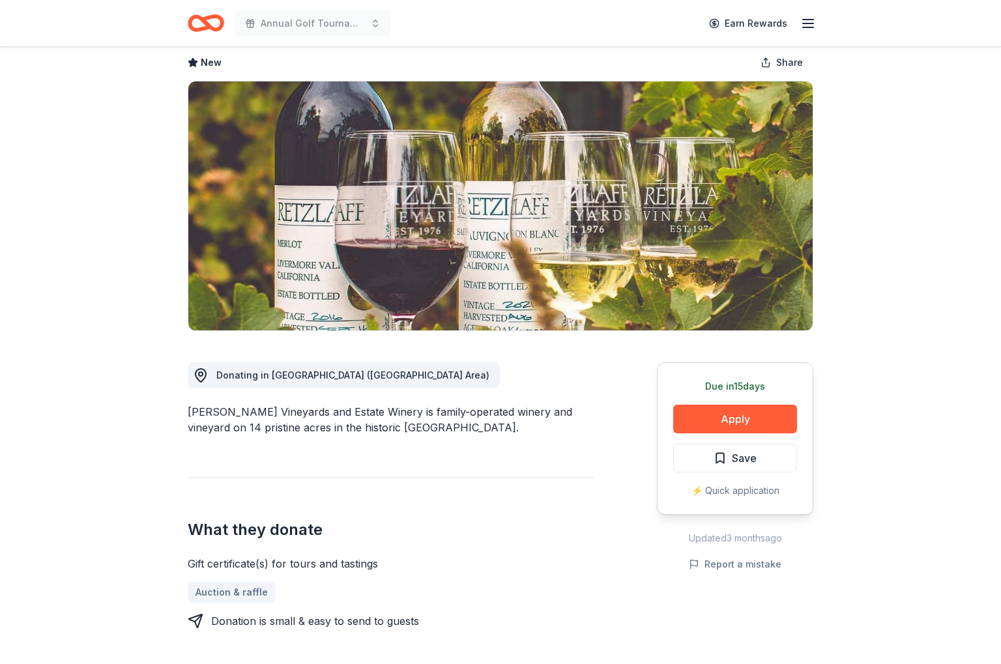
click at [485, 590] on div "Auction & raffle" at bounding box center [391, 592] width 407 height 21
click at [735, 419] on button "Apply" at bounding box center [735, 419] width 124 height 29
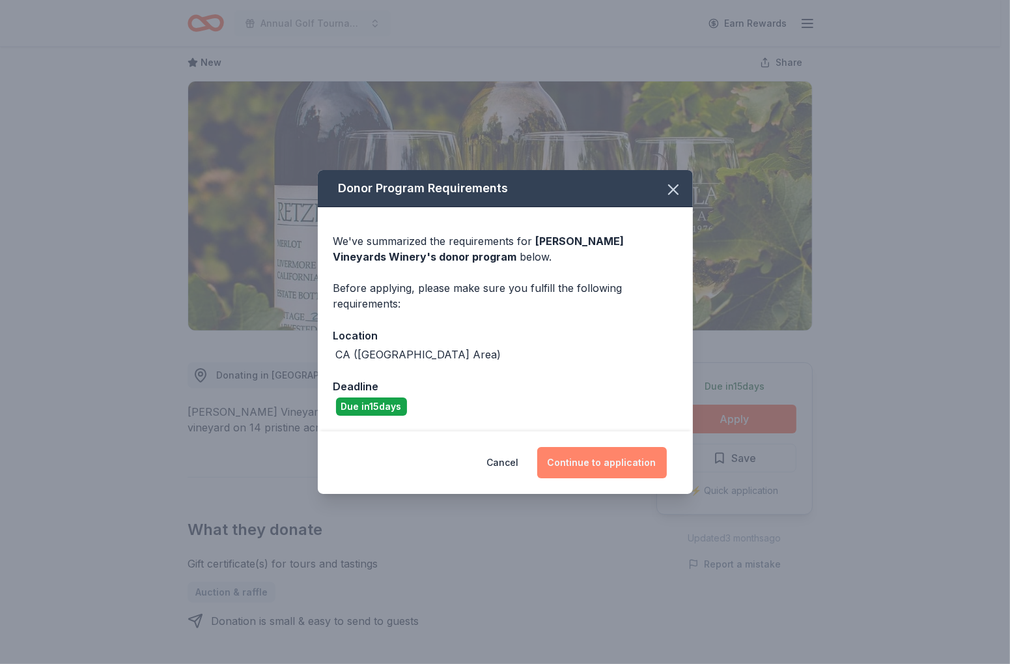
click at [590, 458] on button "Continue to application" at bounding box center [602, 462] width 130 height 31
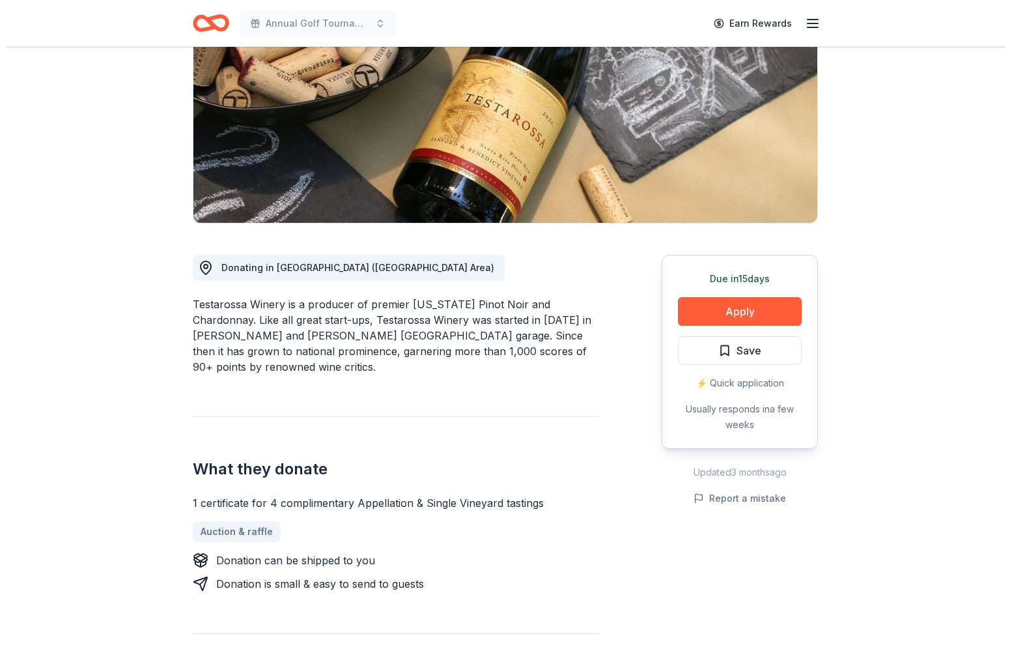
scroll to position [195, 0]
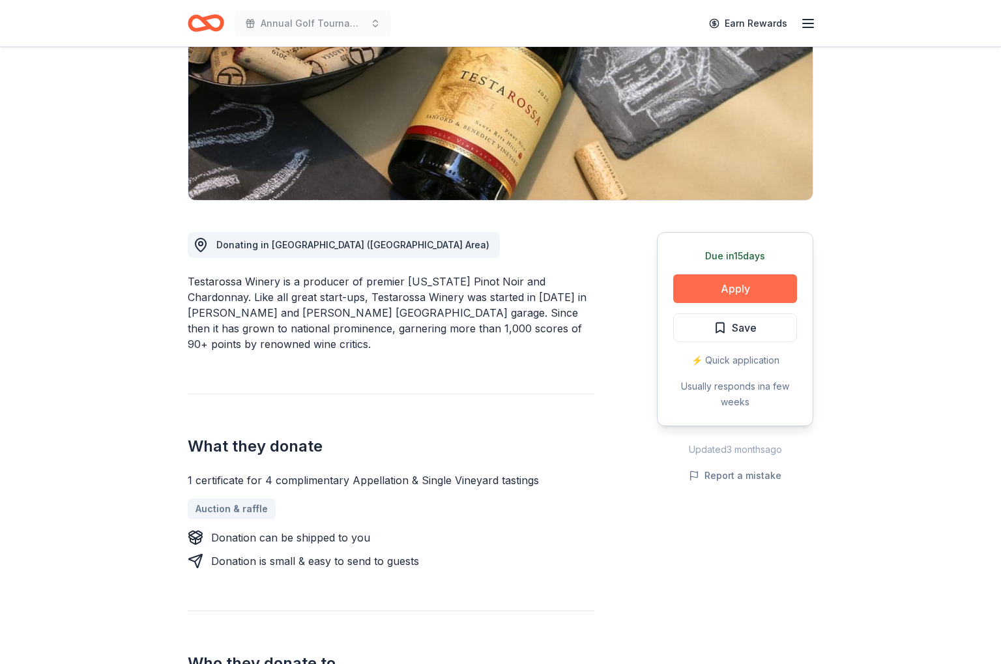
click at [717, 285] on button "Apply" at bounding box center [735, 288] width 124 height 29
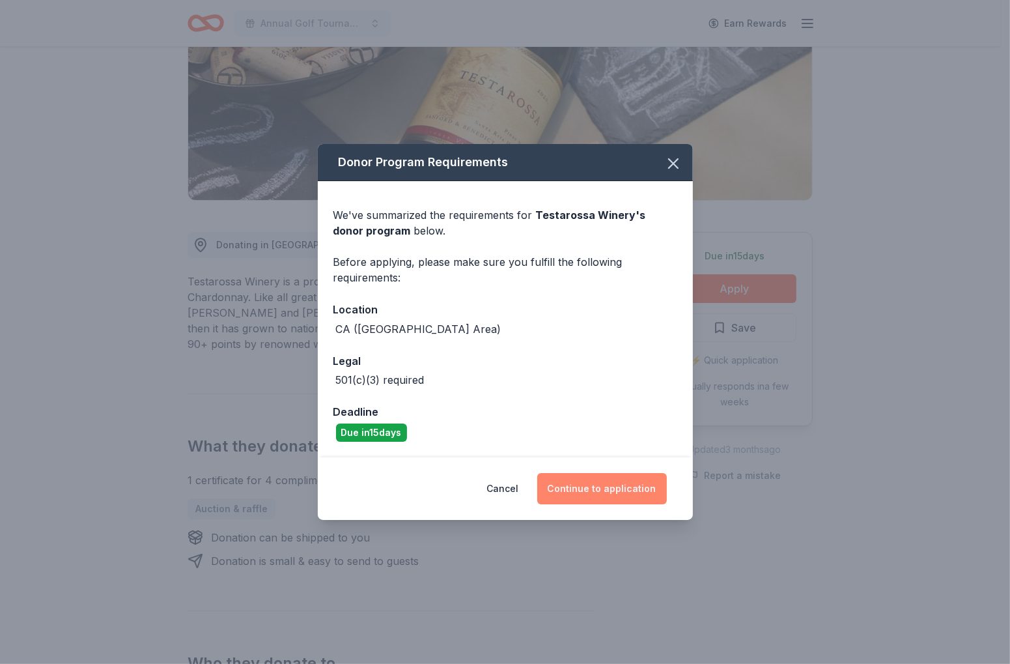
click at [586, 485] on button "Continue to application" at bounding box center [602, 488] width 130 height 31
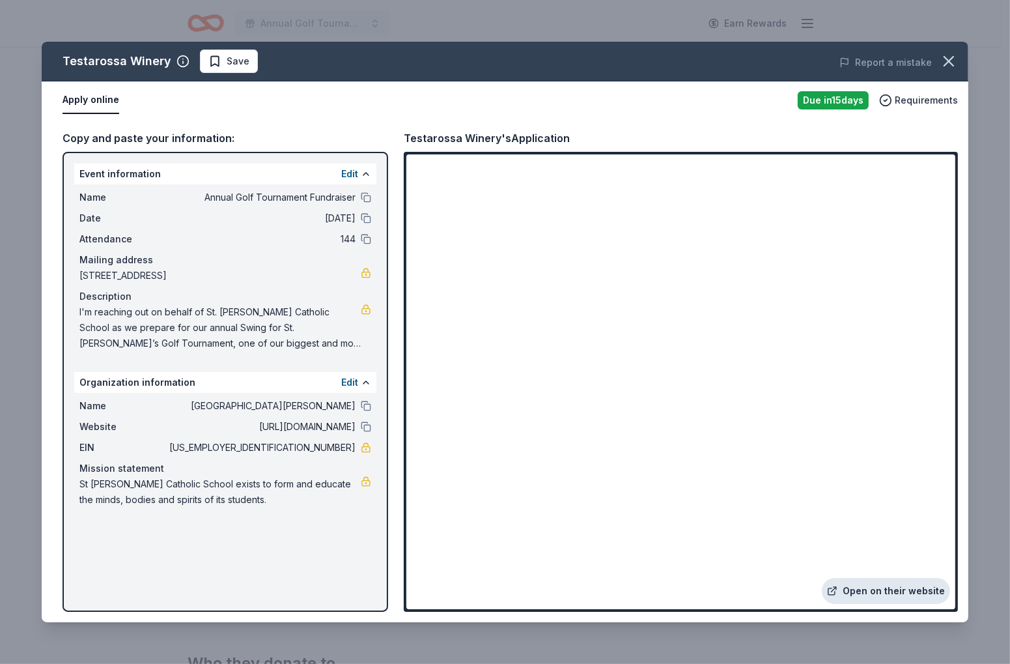
click at [878, 590] on link "Open on their website" at bounding box center [886, 591] width 128 height 26
